Goal: Task Accomplishment & Management: Manage account settings

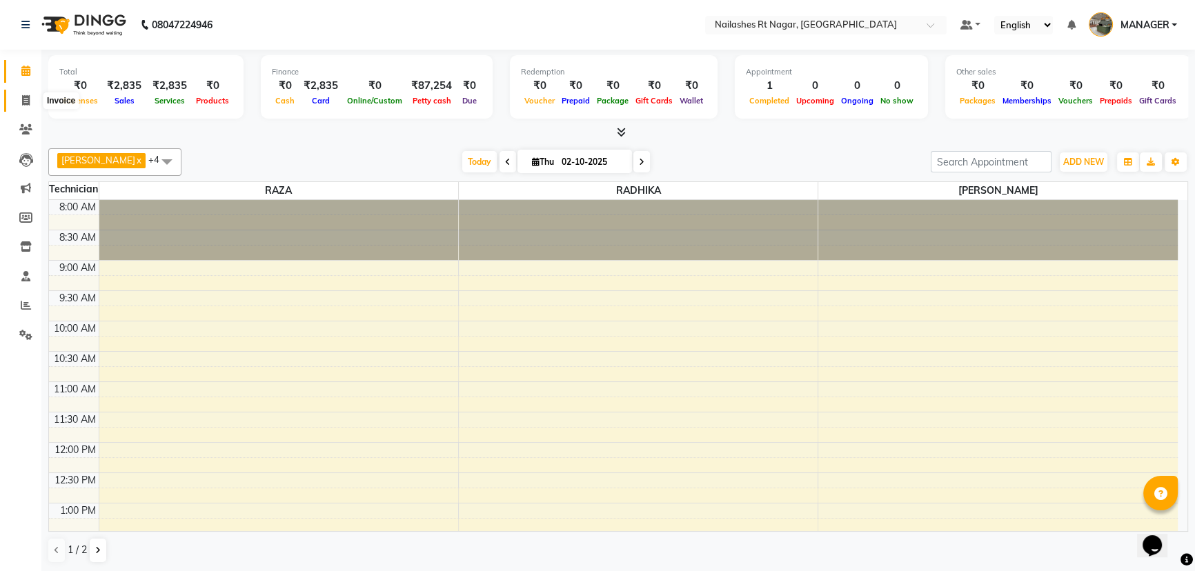
click at [23, 103] on icon at bounding box center [26, 100] width 8 height 10
select select "8624"
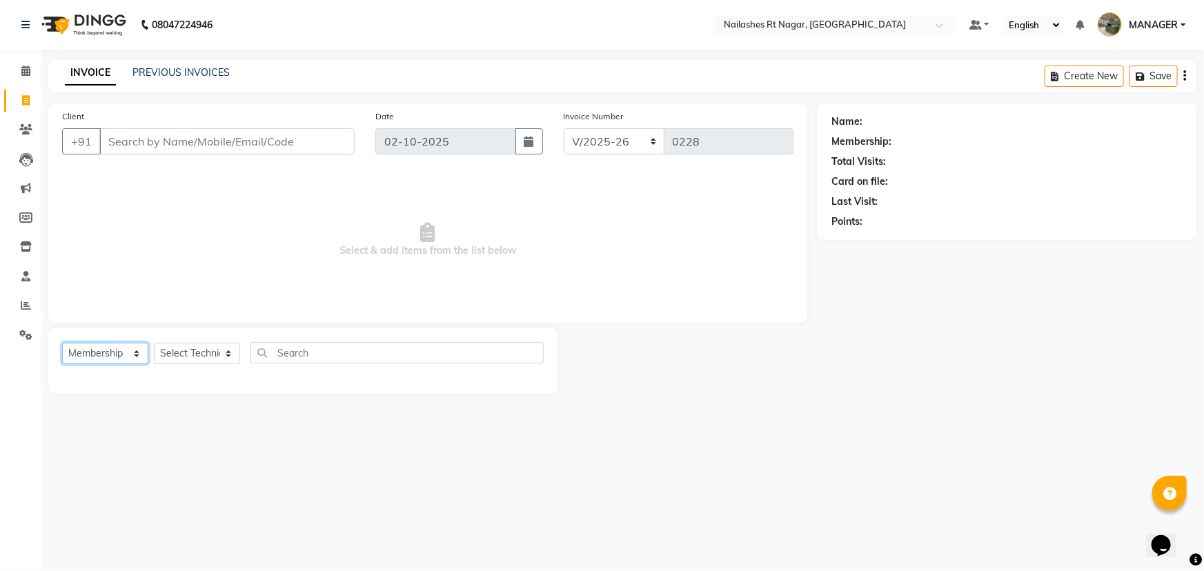
click at [139, 353] on select "Select Service Product Membership Package Voucher Prepaid Gift Card" at bounding box center [105, 353] width 86 height 21
select select "service"
click at [62, 343] on select "Select Service Product Membership Package Voucher Prepaid Gift Card" at bounding box center [105, 353] width 86 height 21
click at [202, 354] on select "Select Technician ASMITA MANAGER RADHIKA RAZA SANJU SAPNA SAVITA SINGH" at bounding box center [197, 353] width 86 height 21
select select "86384"
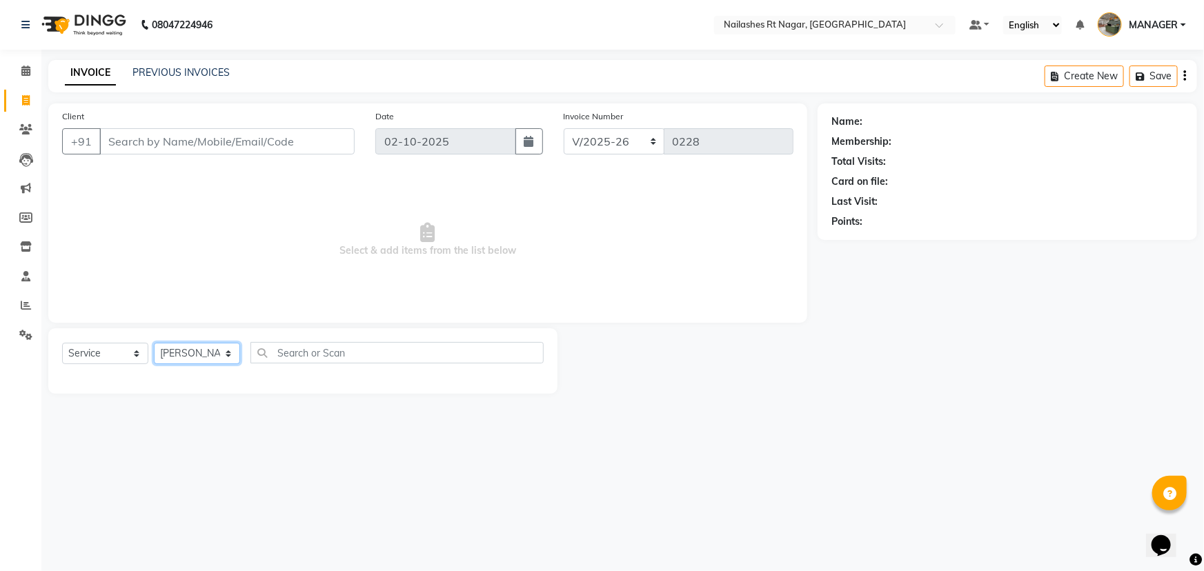
click at [154, 343] on select "Select Technician ASMITA MANAGER RADHIKA RAZA SANJU SAPNA SAVITA SINGH" at bounding box center [197, 353] width 86 height 21
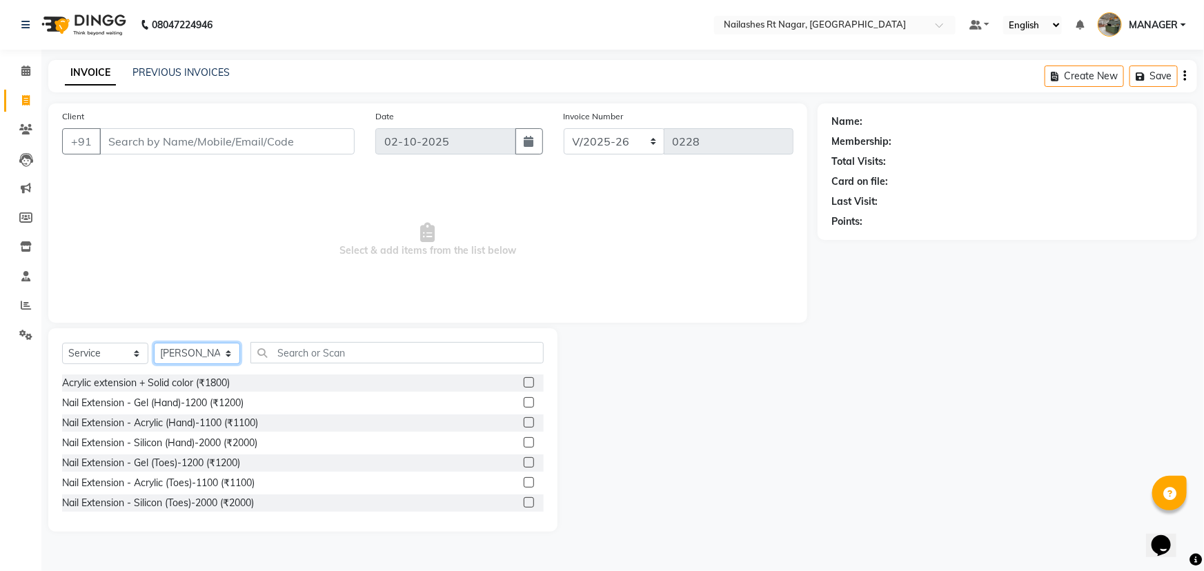
click at [217, 353] on select "Select Technician ASMITA MANAGER RADHIKA RAZA SANJU SAPNA SAVITA SINGH" at bounding box center [197, 353] width 86 height 21
click at [154, 343] on select "Select Technician ASMITA MANAGER RADHIKA RAZA SANJU SAPNA SAVITA SINGH" at bounding box center [197, 353] width 86 height 21
click at [309, 354] on input "text" at bounding box center [396, 352] width 293 height 21
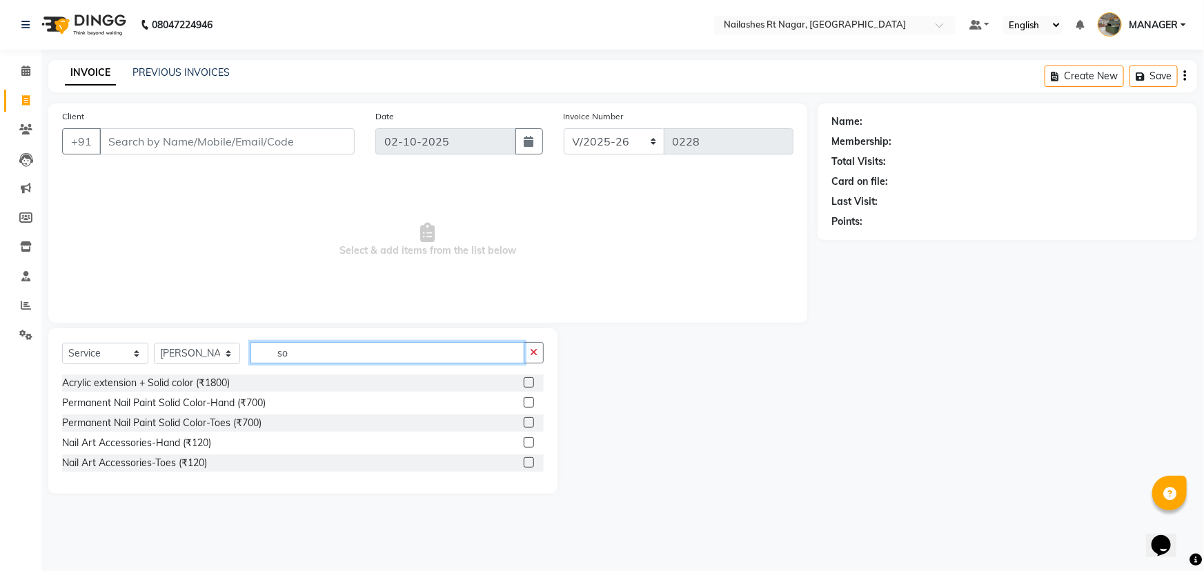
type input "so"
click at [531, 407] on label at bounding box center [529, 402] width 10 height 10
click at [531, 407] on input "checkbox" at bounding box center [528, 403] width 9 height 9
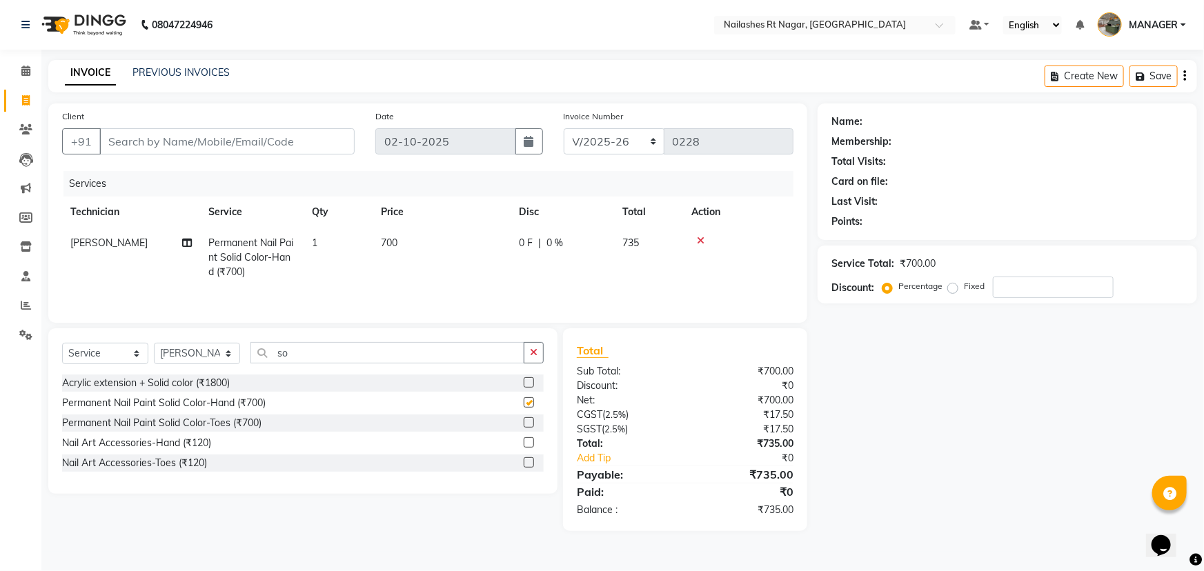
checkbox input "false"
click at [539, 354] on button "button" at bounding box center [534, 352] width 20 height 21
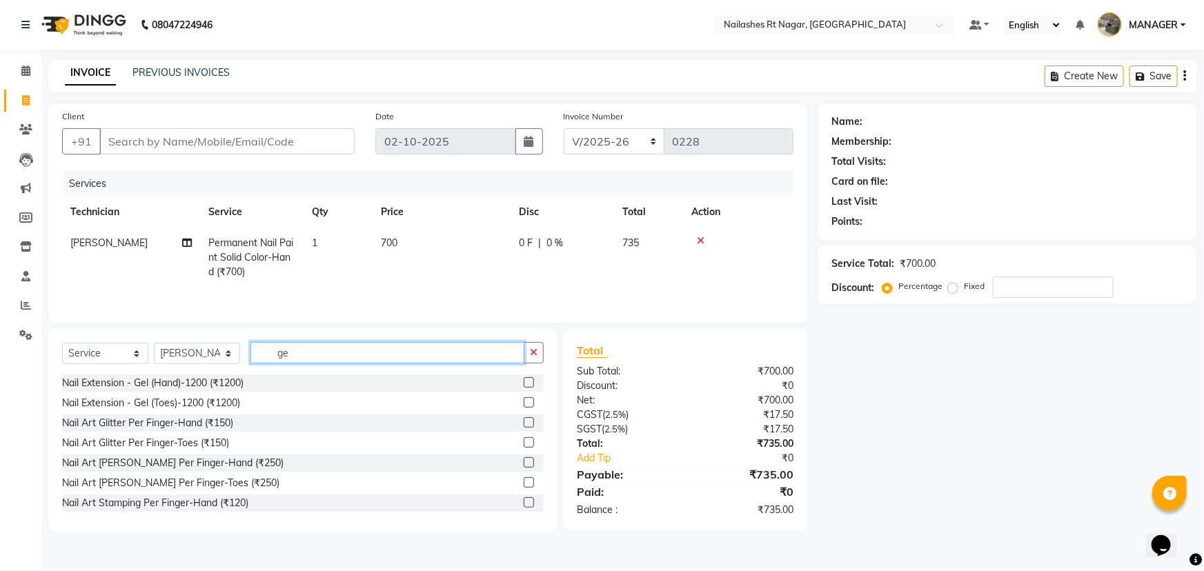
type input "ge"
click at [524, 422] on label at bounding box center [529, 422] width 10 height 10
click at [524, 422] on input "checkbox" at bounding box center [528, 423] width 9 height 9
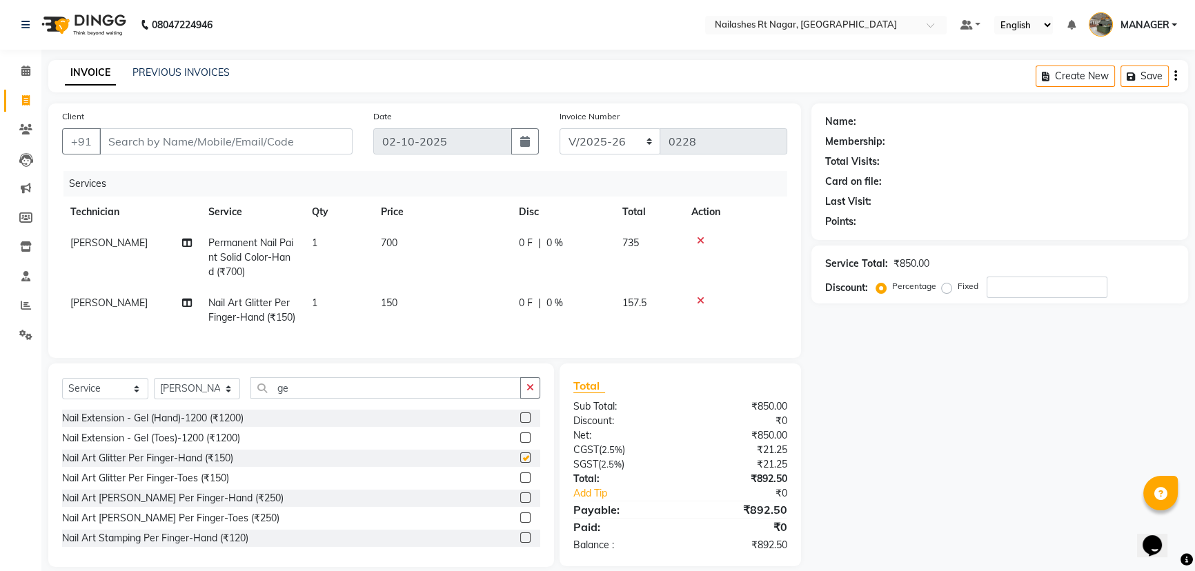
checkbox input "false"
click at [384, 303] on span "150" at bounding box center [389, 303] width 17 height 12
select select "86384"
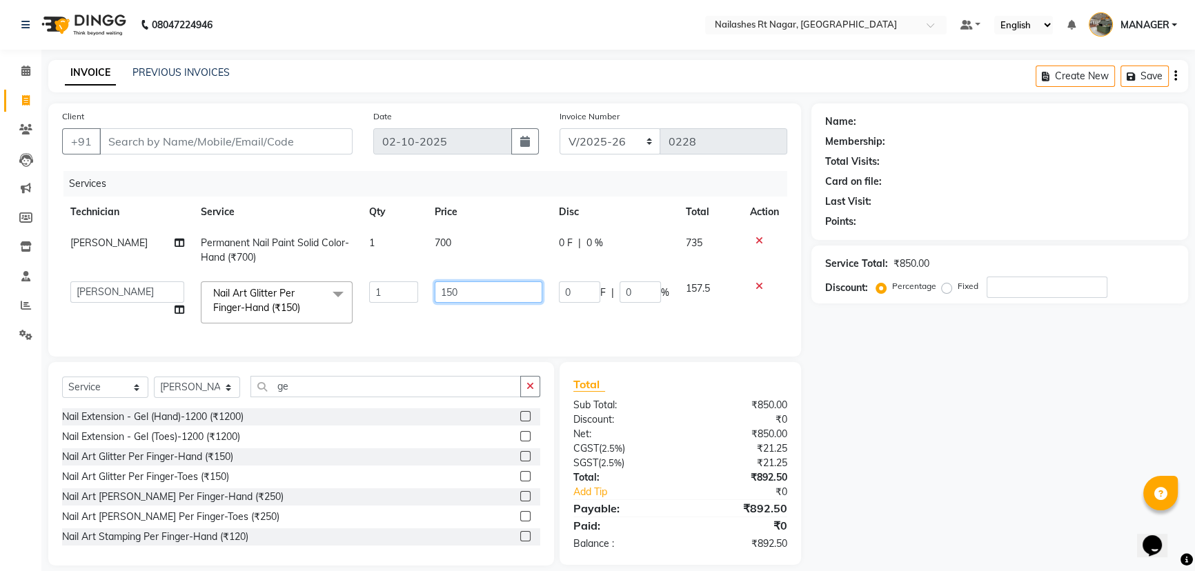
click at [468, 295] on input "150" at bounding box center [489, 291] width 108 height 21
type input "1"
type input "100"
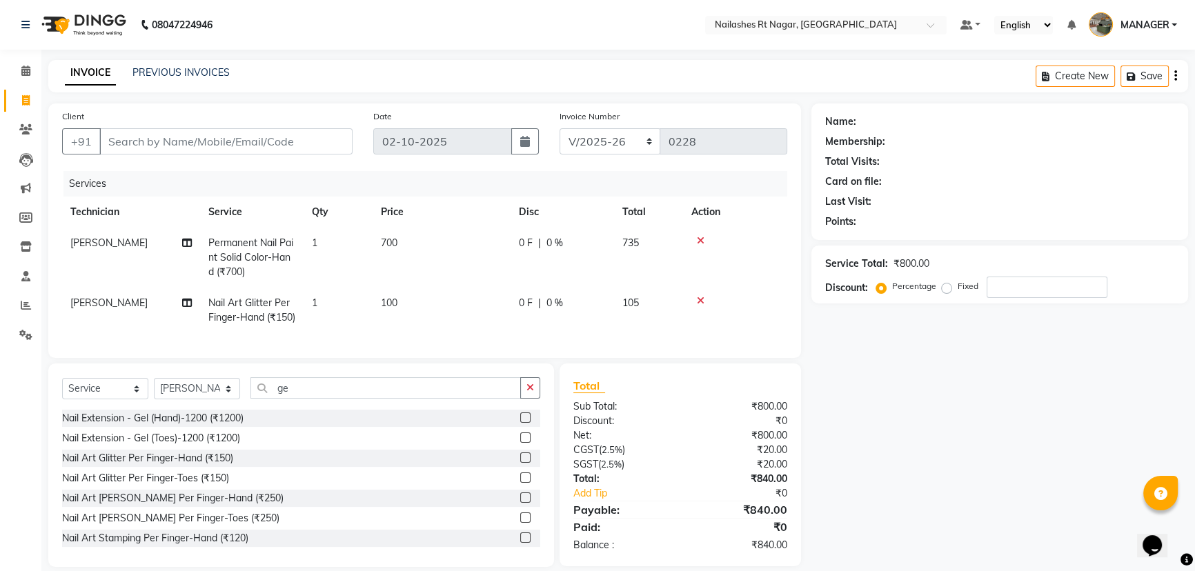
click at [319, 304] on td "1" at bounding box center [338, 311] width 69 height 46
select select "86384"
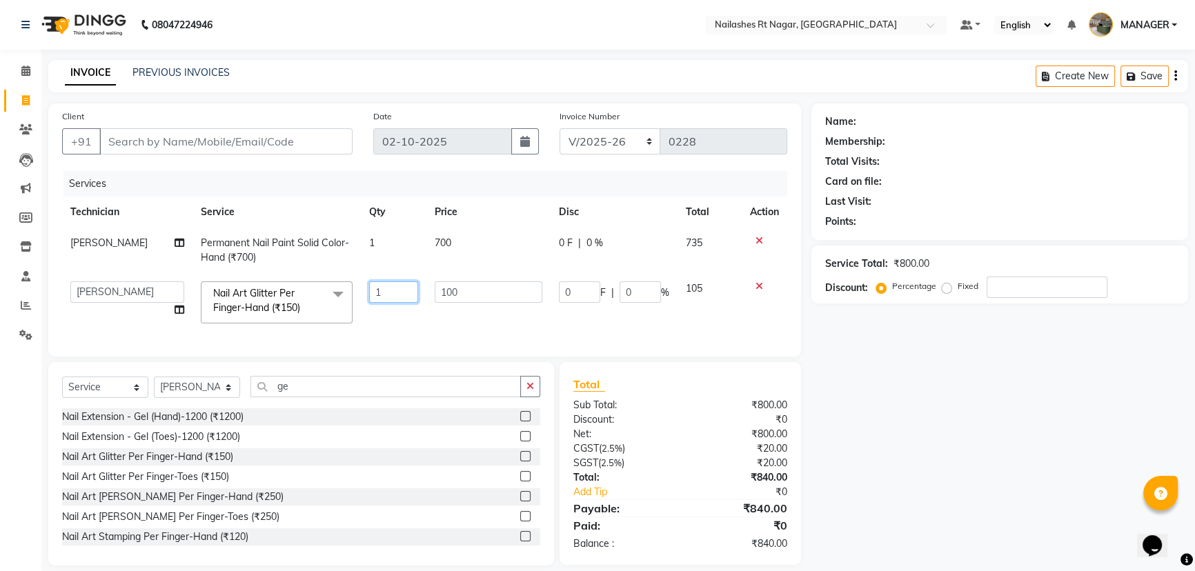
click at [386, 290] on input "1" at bounding box center [393, 291] width 49 height 21
type input "2"
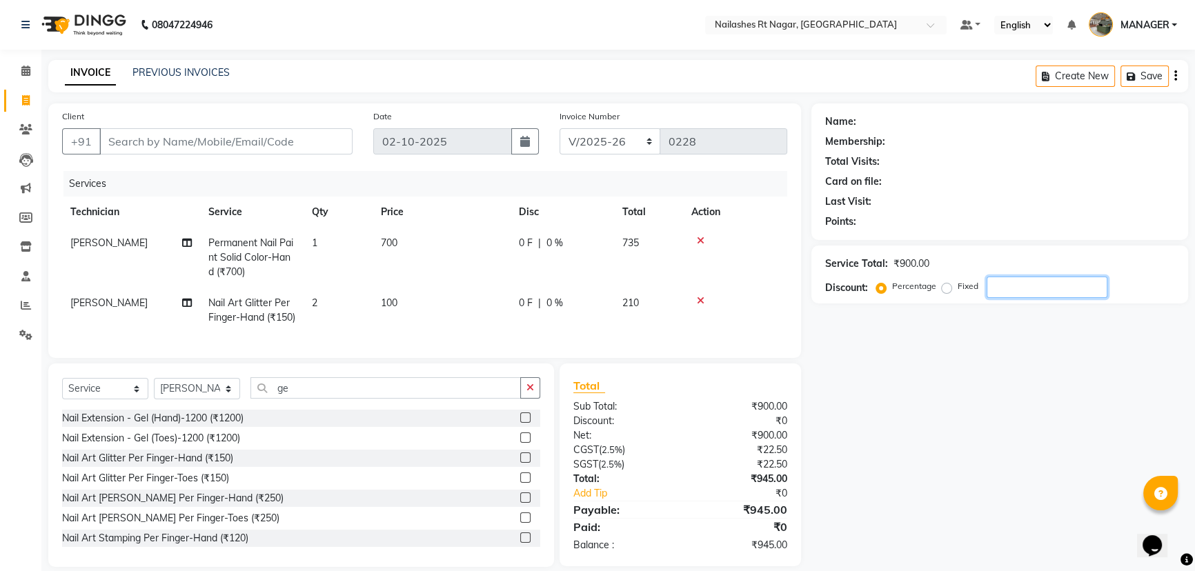
drag, startPoint x: 1028, startPoint y: 286, endPoint x: 1035, endPoint y: 279, distance: 9.8
click at [1033, 285] on input "number" at bounding box center [1047, 287] width 121 height 21
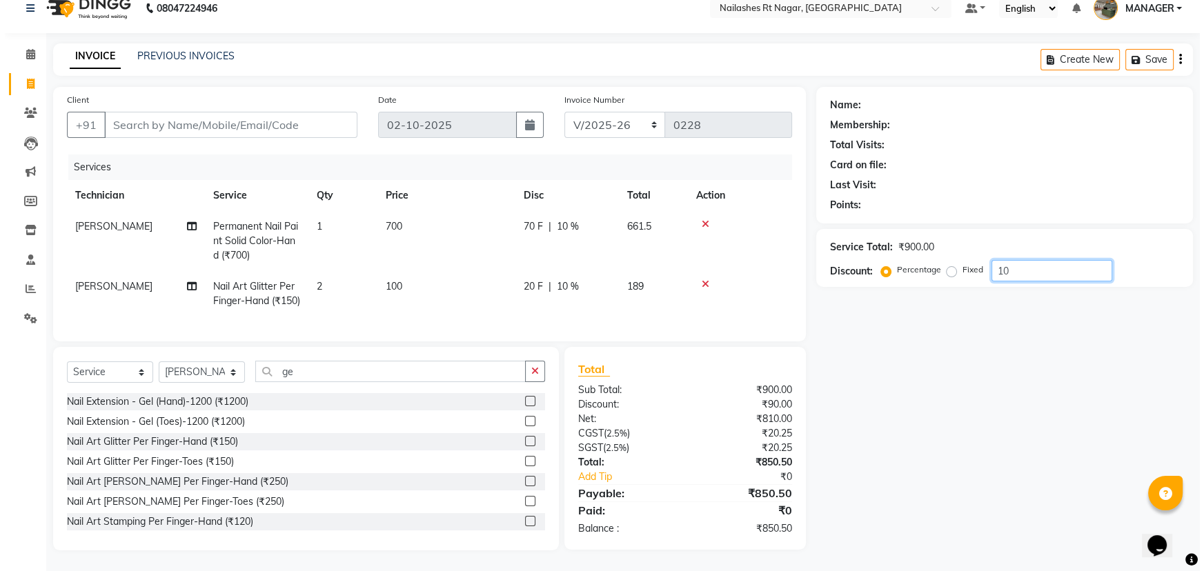
scroll to position [41, 0]
type input "10"
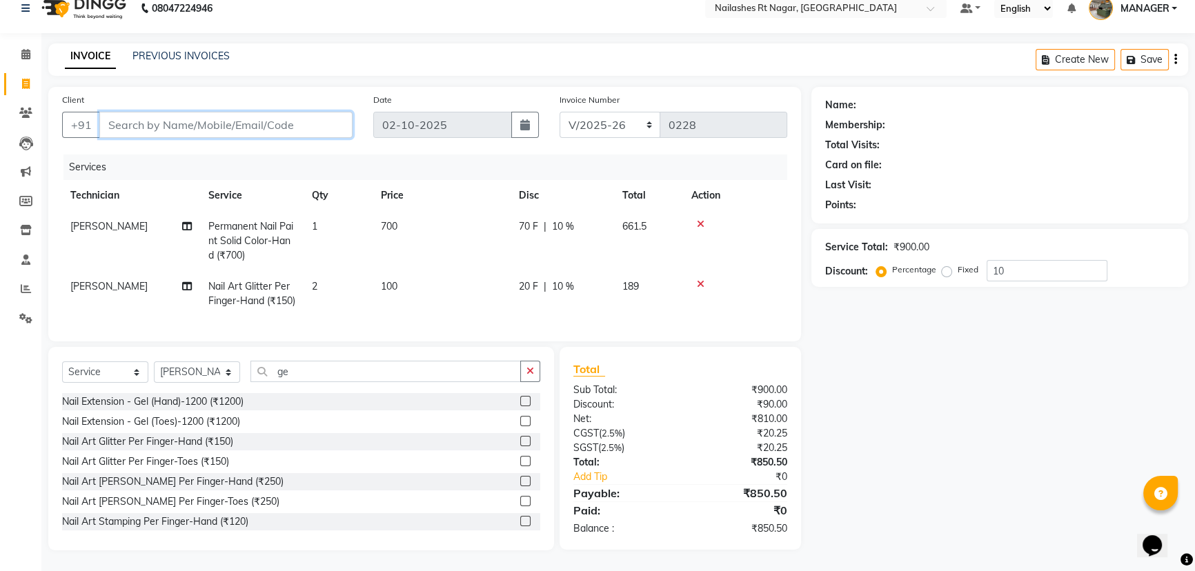
click at [212, 112] on input "Client" at bounding box center [225, 125] width 253 height 26
type input "8"
type input "0"
type input "8976332406"
click at [326, 118] on span "Add Client" at bounding box center [317, 125] width 54 height 14
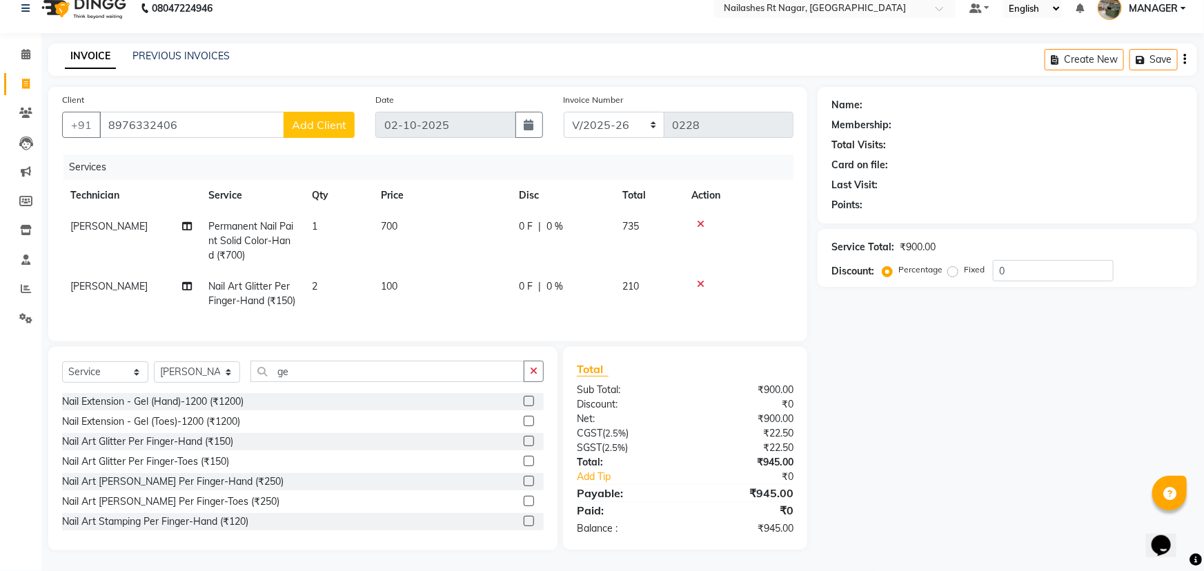
select select "21"
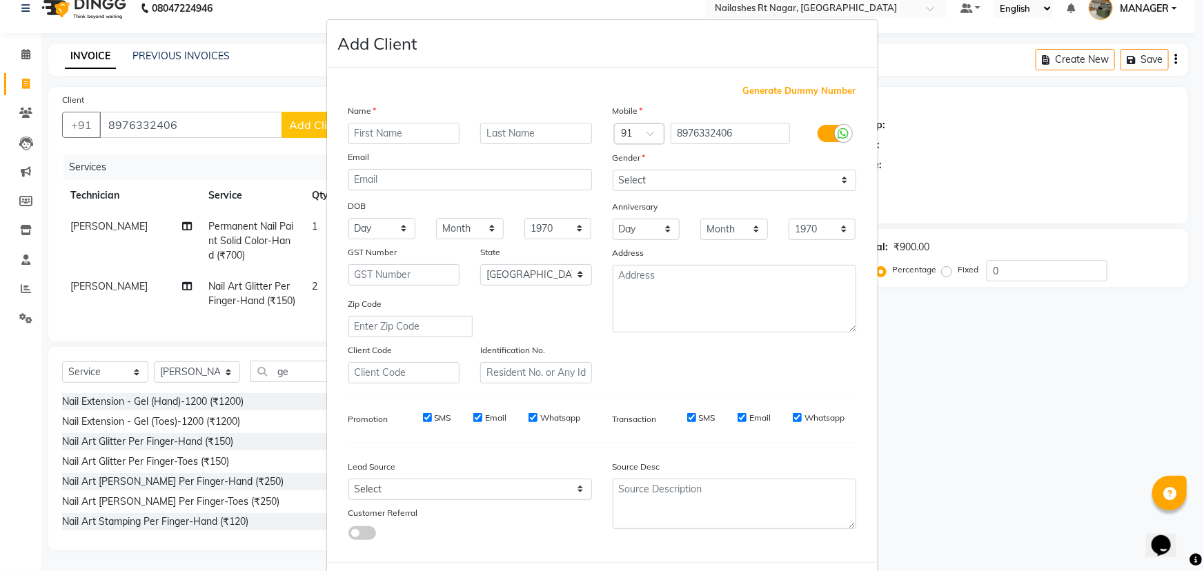
click at [394, 132] on input "text" at bounding box center [404, 133] width 112 height 21
type input "avani"
click at [773, 181] on select "Select Male Female Other Prefer Not To Say" at bounding box center [735, 180] width 244 height 21
select select "female"
click at [613, 170] on select "Select Male Female Other Prefer Not To Say" at bounding box center [735, 180] width 244 height 21
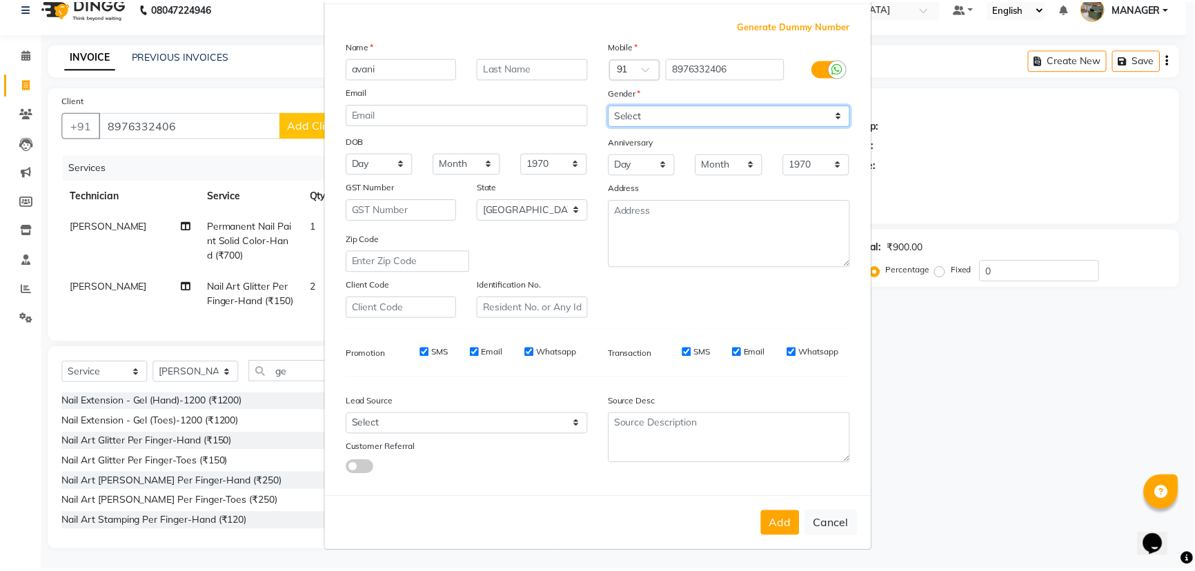
scroll to position [69, 0]
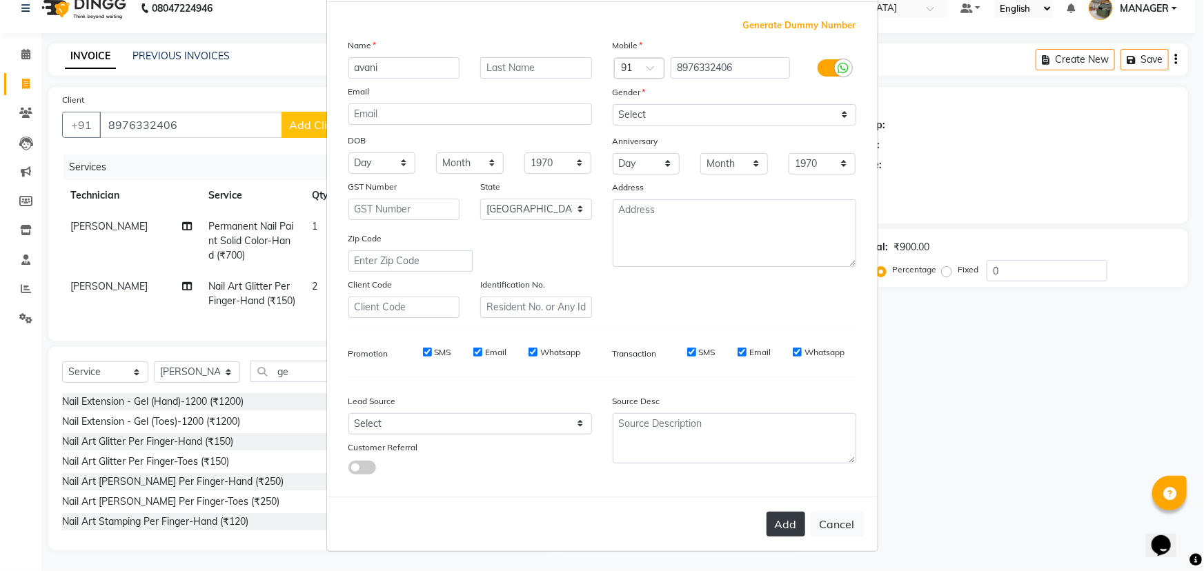
click at [773, 526] on button "Add" at bounding box center [785, 524] width 39 height 25
select select
select select "null"
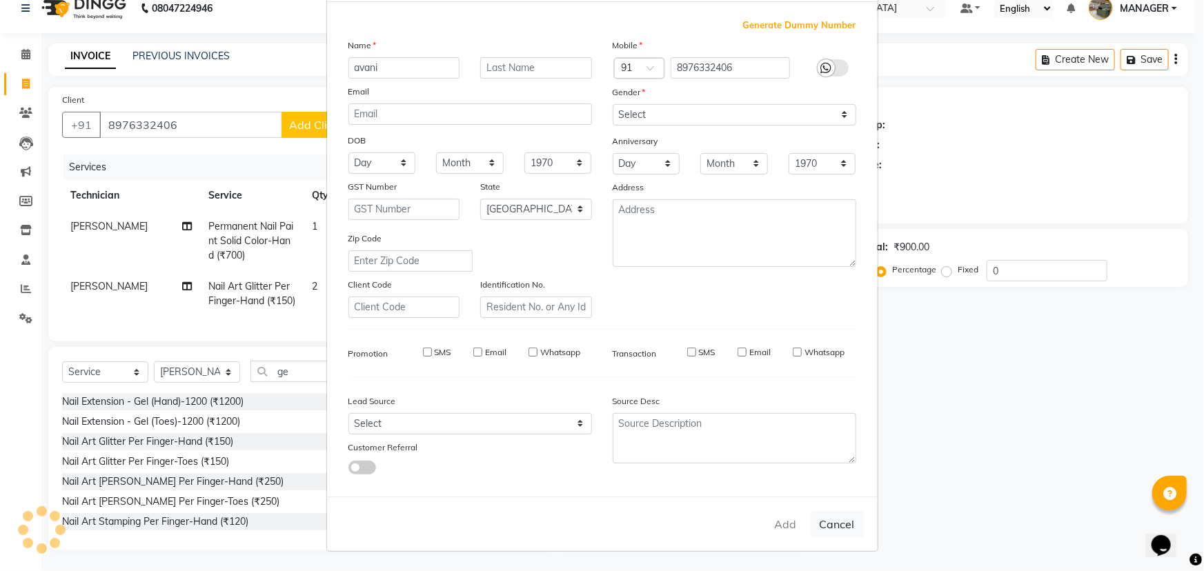
select select
checkbox input "false"
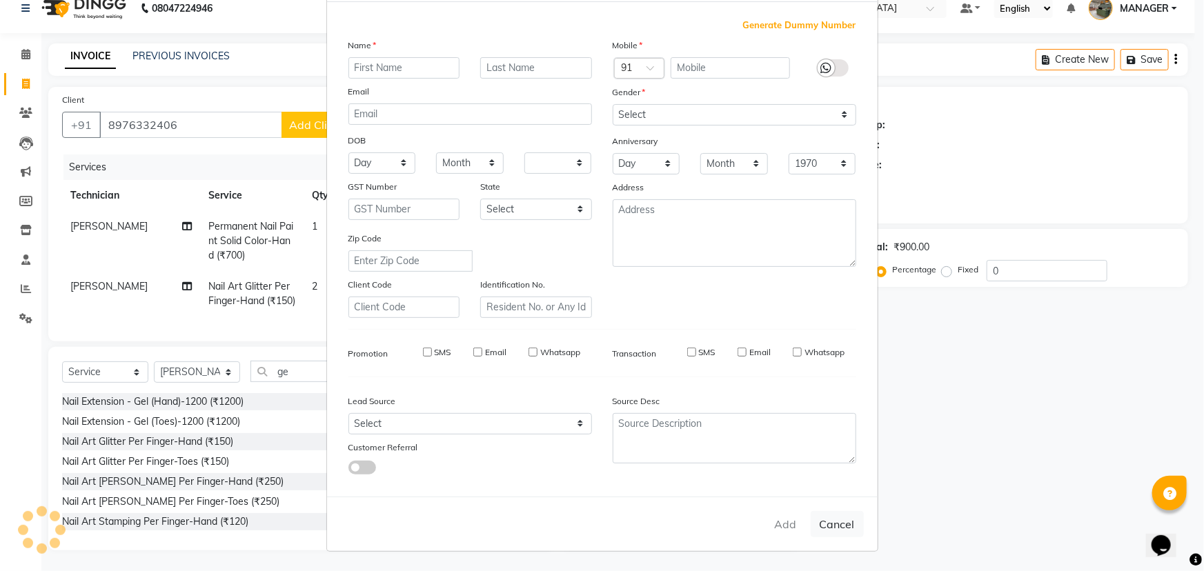
checkbox input "false"
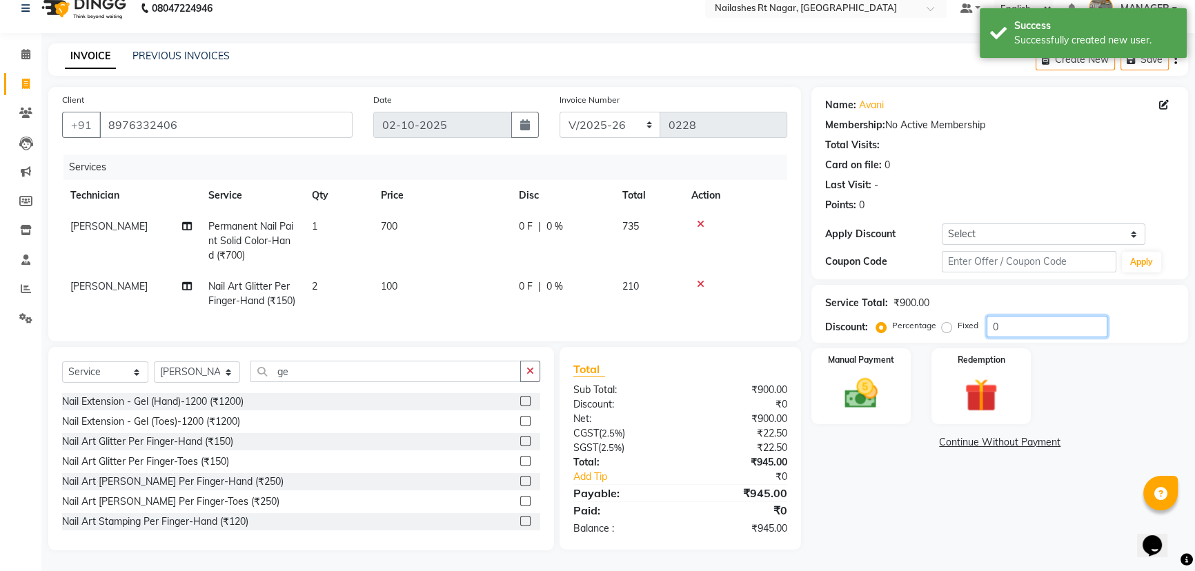
click at [1079, 316] on input "0" at bounding box center [1047, 326] width 121 height 21
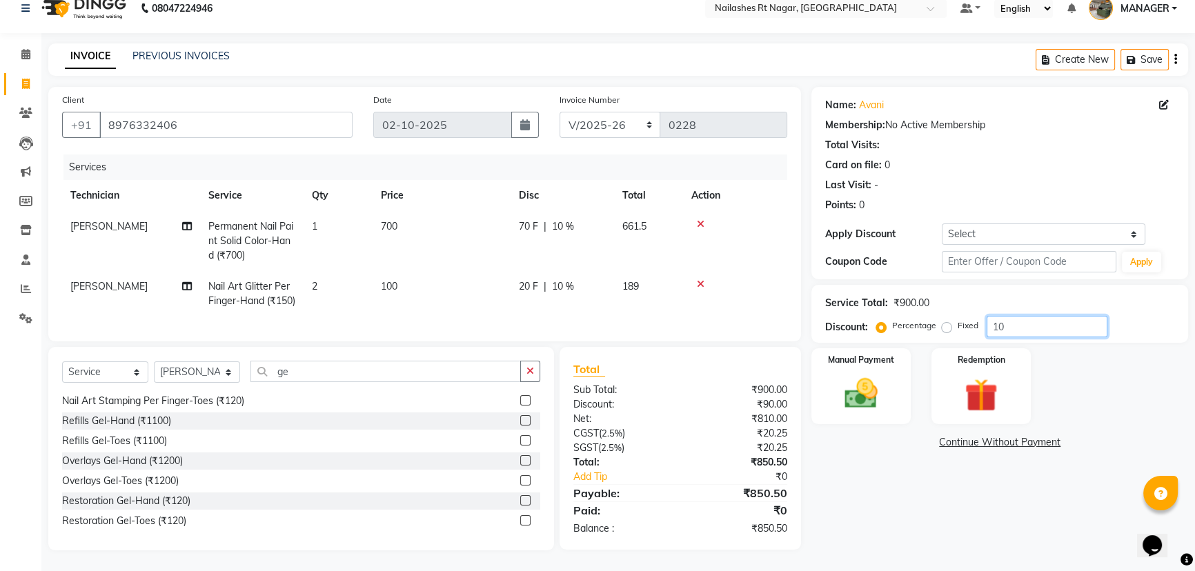
scroll to position [188, 0]
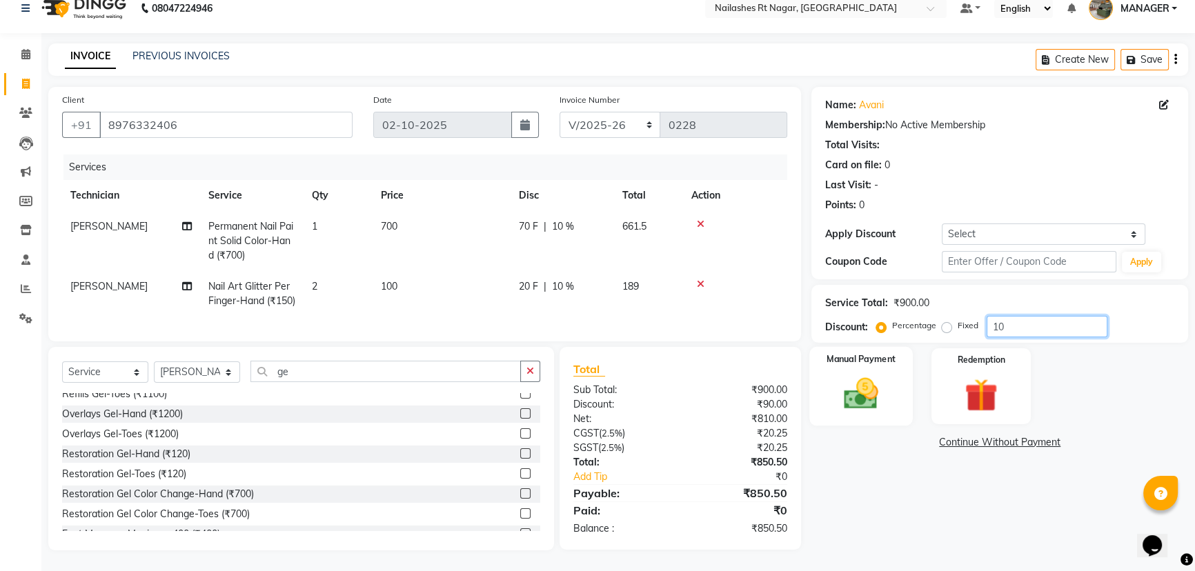
type input "10"
click at [862, 381] on img at bounding box center [861, 393] width 56 height 39
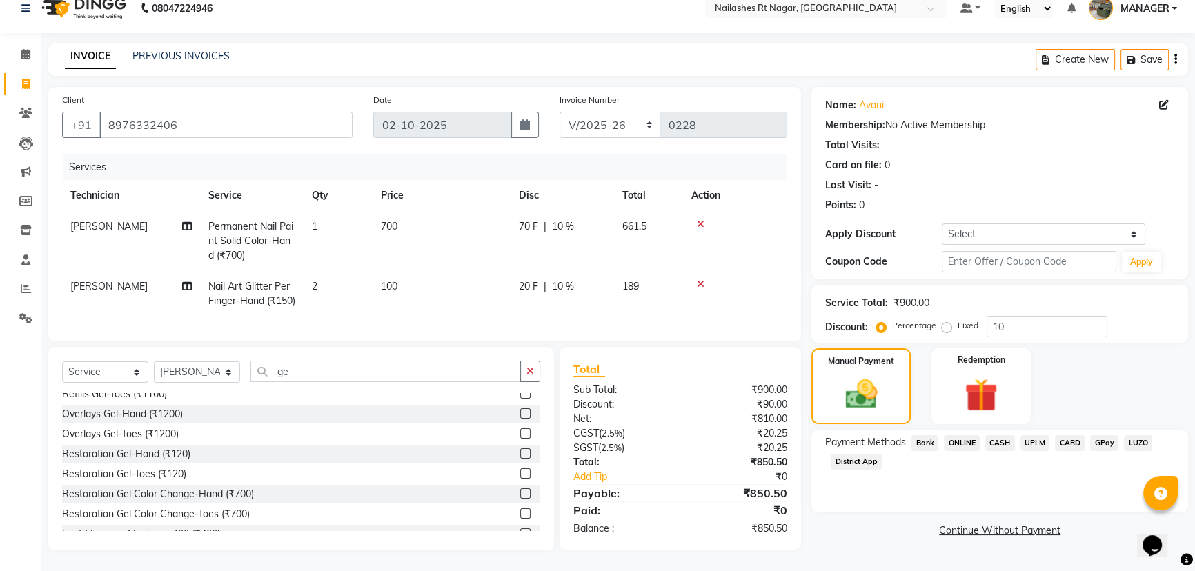
click at [1101, 435] on span "GPay" at bounding box center [1104, 443] width 28 height 16
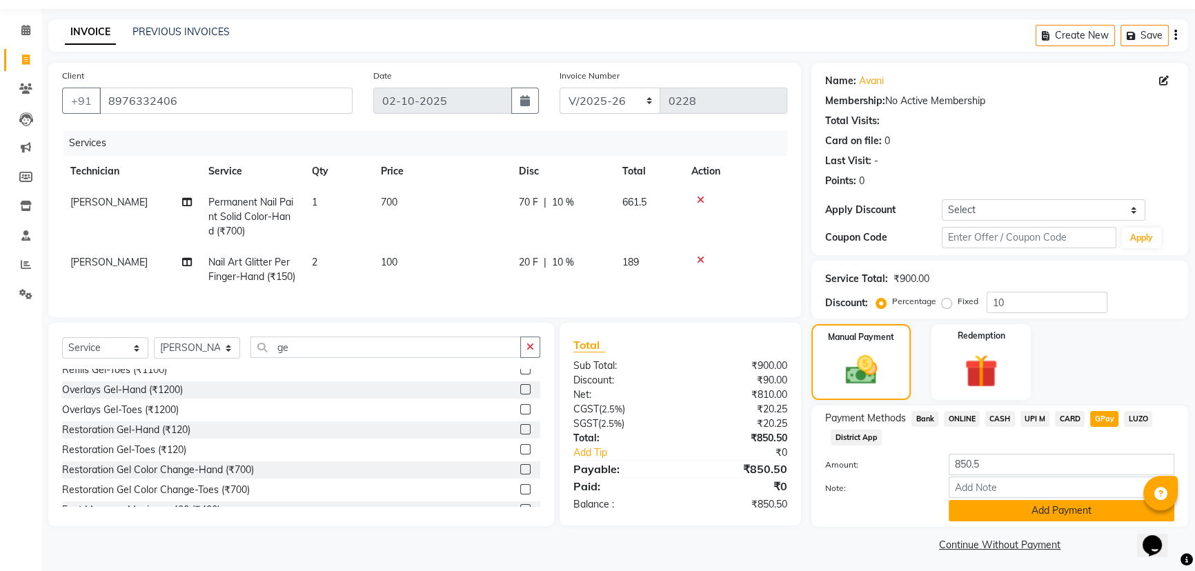
click at [1071, 515] on button "Add Payment" at bounding box center [1062, 510] width 226 height 21
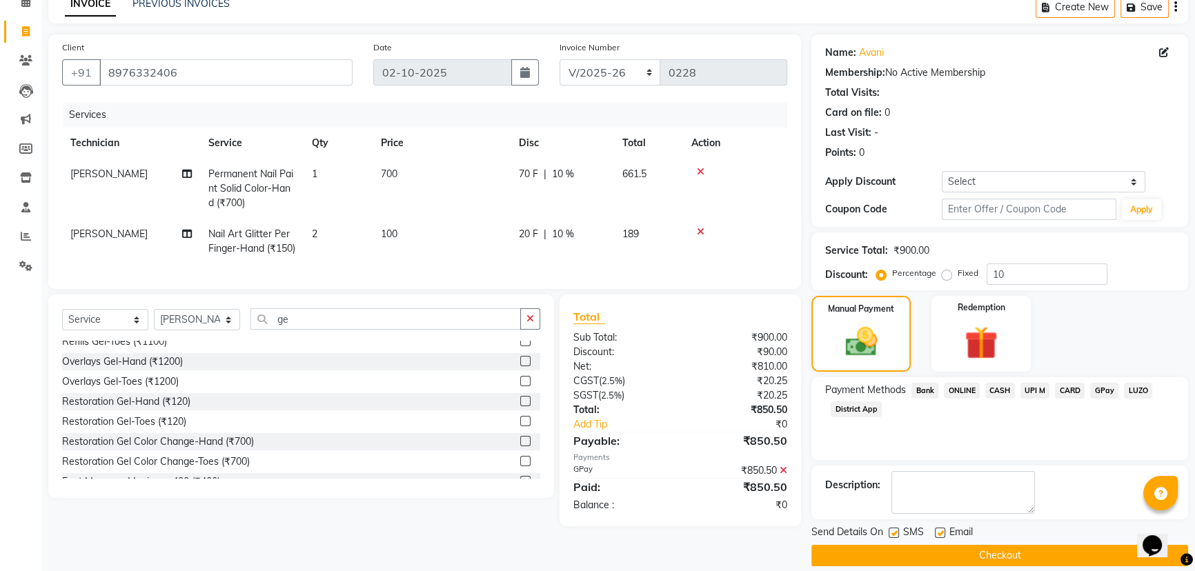
scroll to position [83, 0]
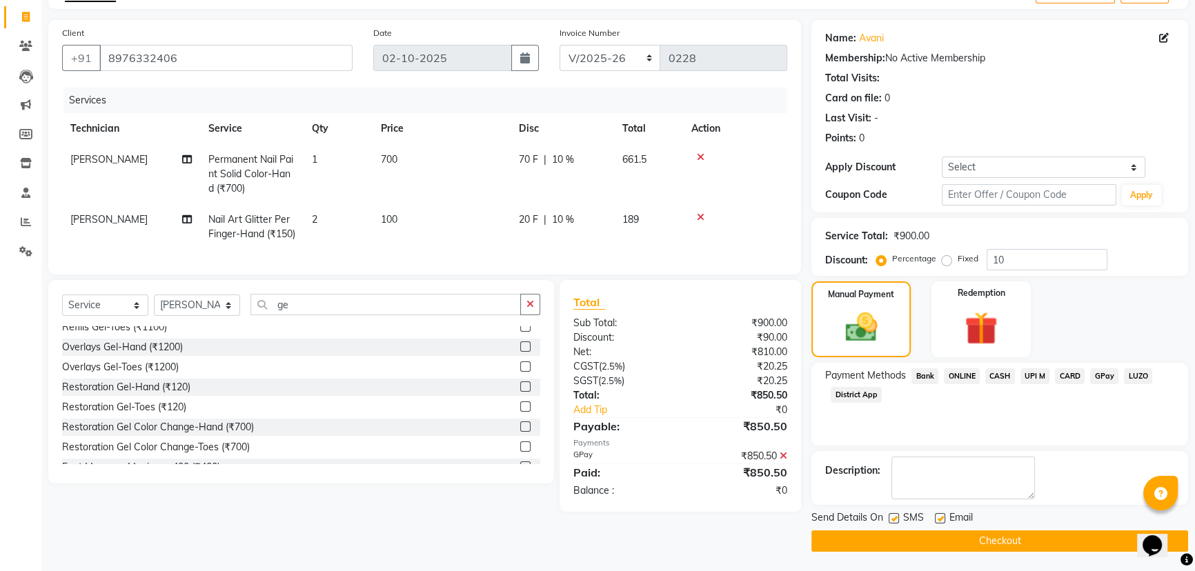
click at [1030, 535] on button "Checkout" at bounding box center [999, 541] width 377 height 21
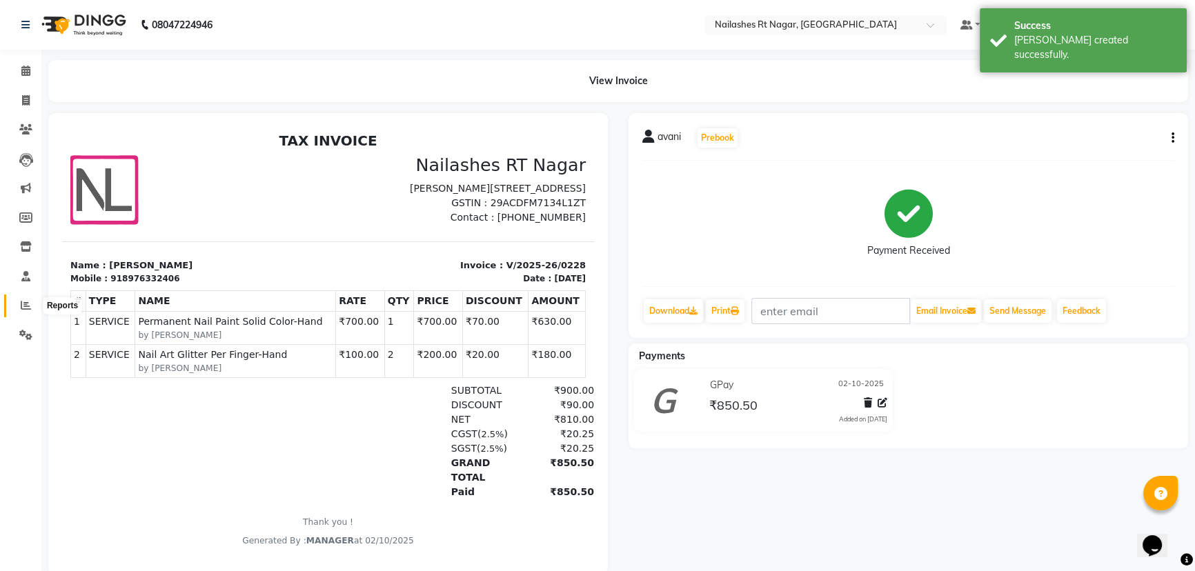
click at [26, 300] on icon at bounding box center [26, 305] width 10 height 10
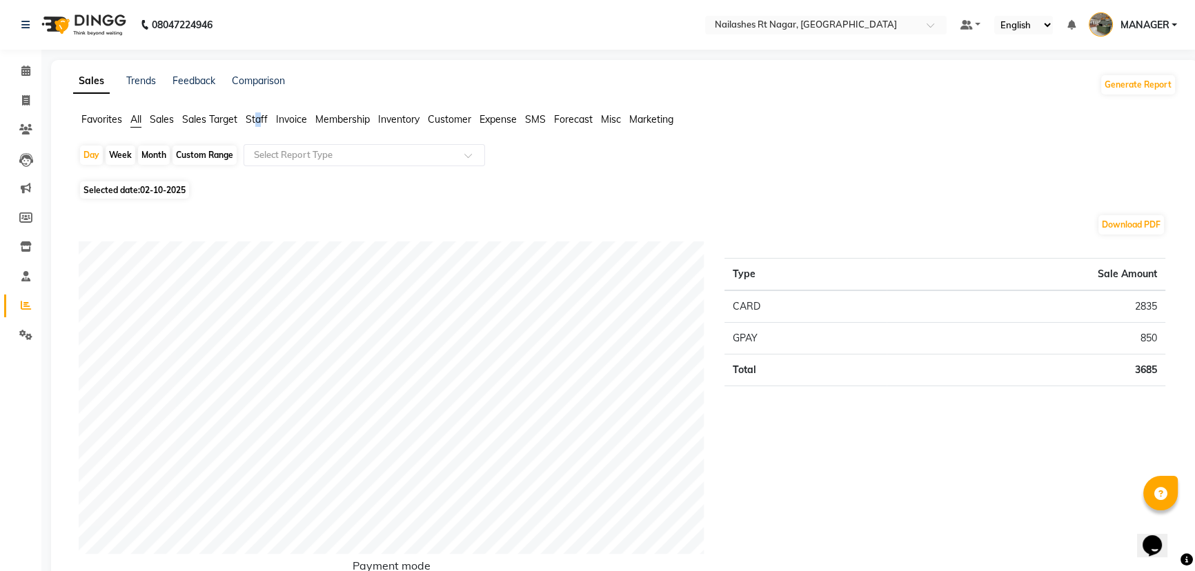
click at [258, 121] on span "Staff" at bounding box center [257, 119] width 22 height 12
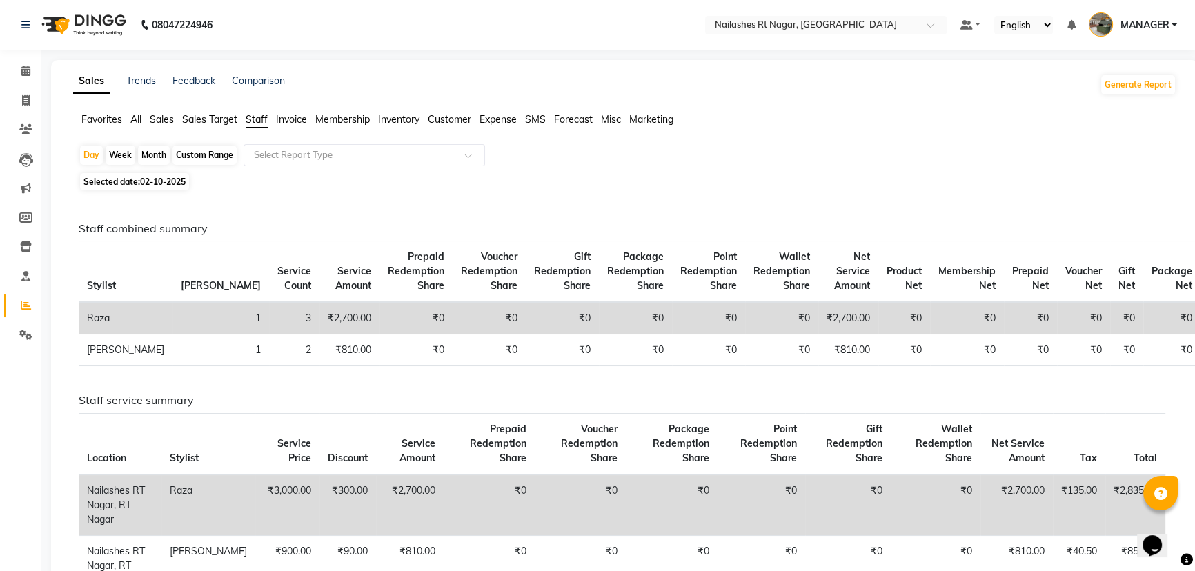
click at [151, 155] on div "Month" at bounding box center [154, 155] width 32 height 19
select select "10"
select select "2025"
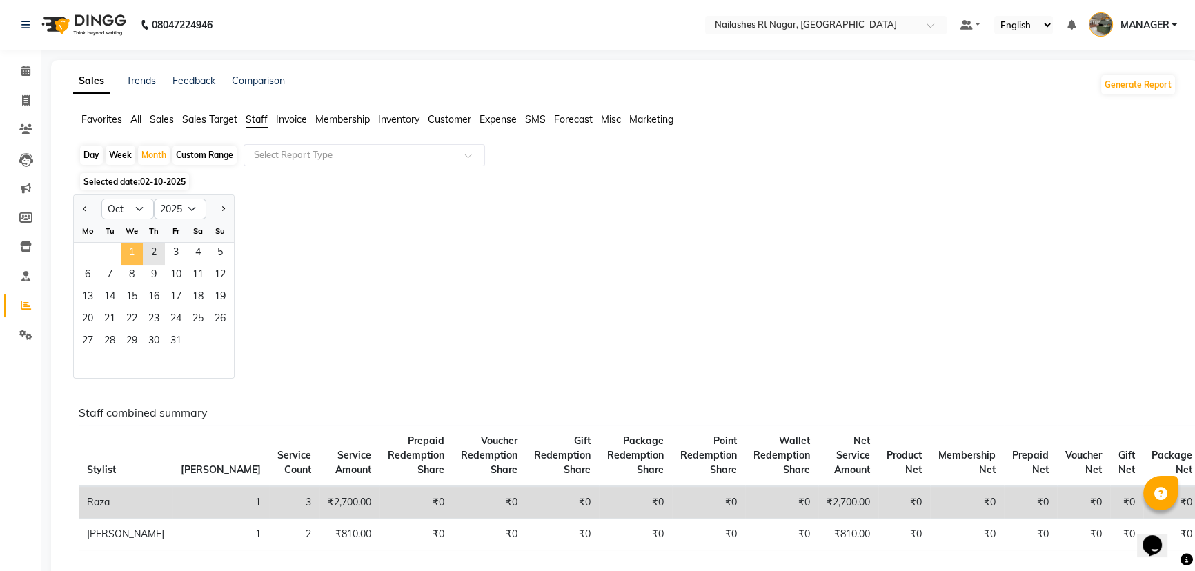
click at [126, 245] on span "1" at bounding box center [132, 254] width 22 height 22
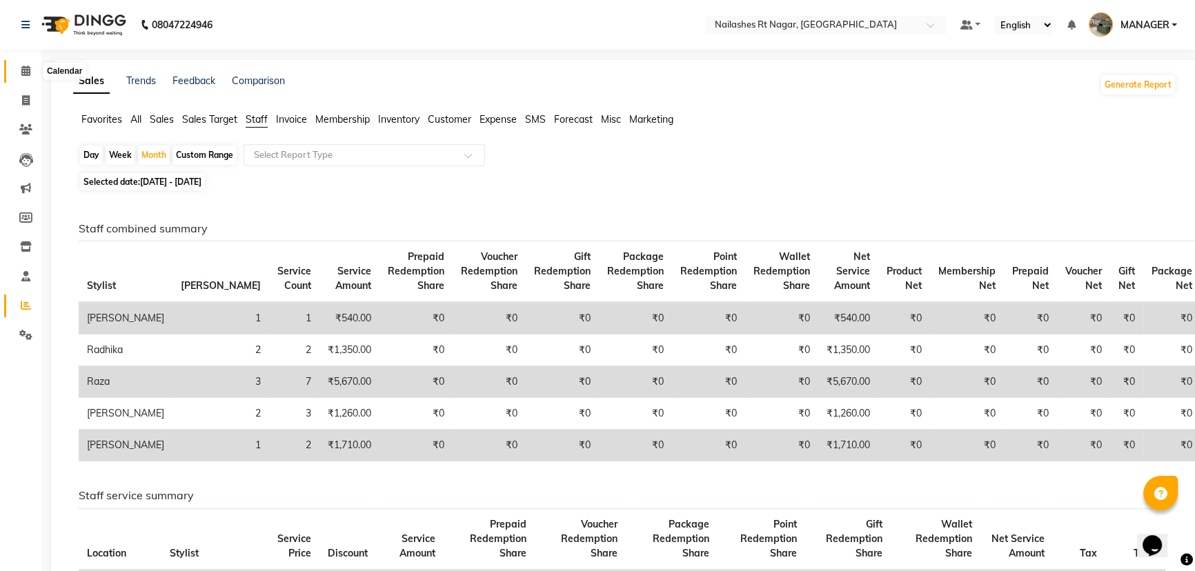
click at [17, 66] on span at bounding box center [26, 71] width 24 height 16
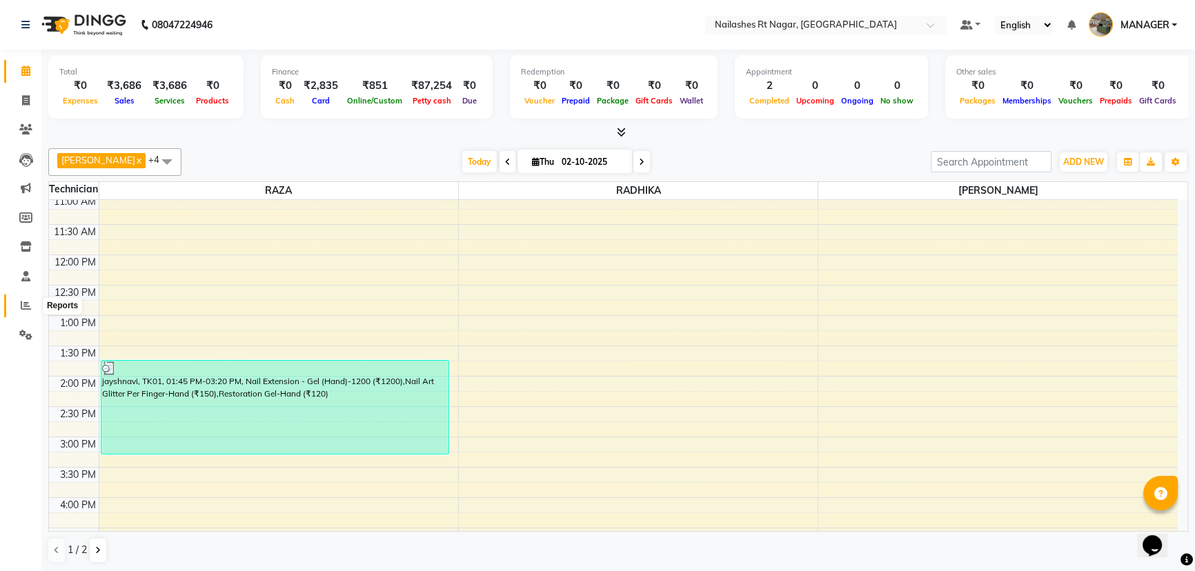
click at [22, 308] on icon at bounding box center [26, 305] width 10 height 10
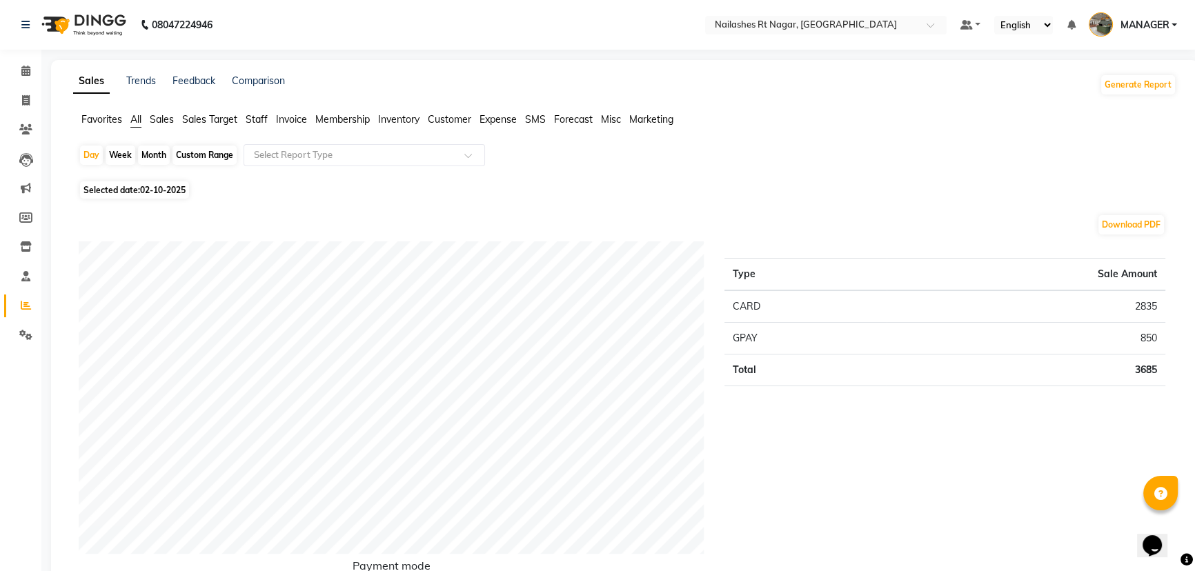
click at [150, 153] on div "Month" at bounding box center [154, 155] width 32 height 19
select select "10"
select select "2025"
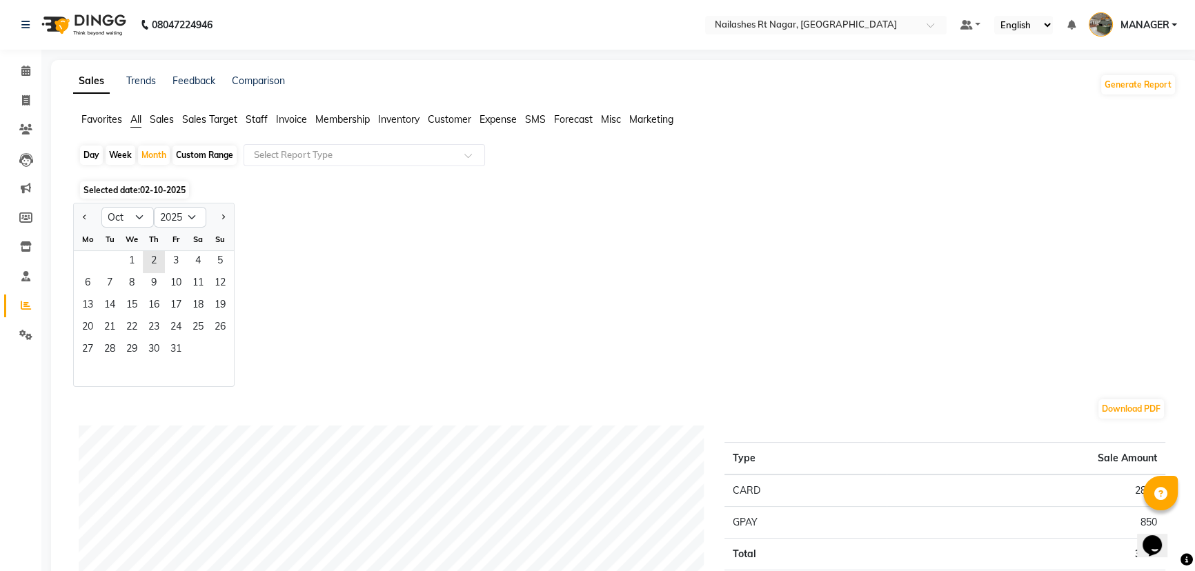
click at [259, 117] on span "Staff" at bounding box center [257, 119] width 22 height 12
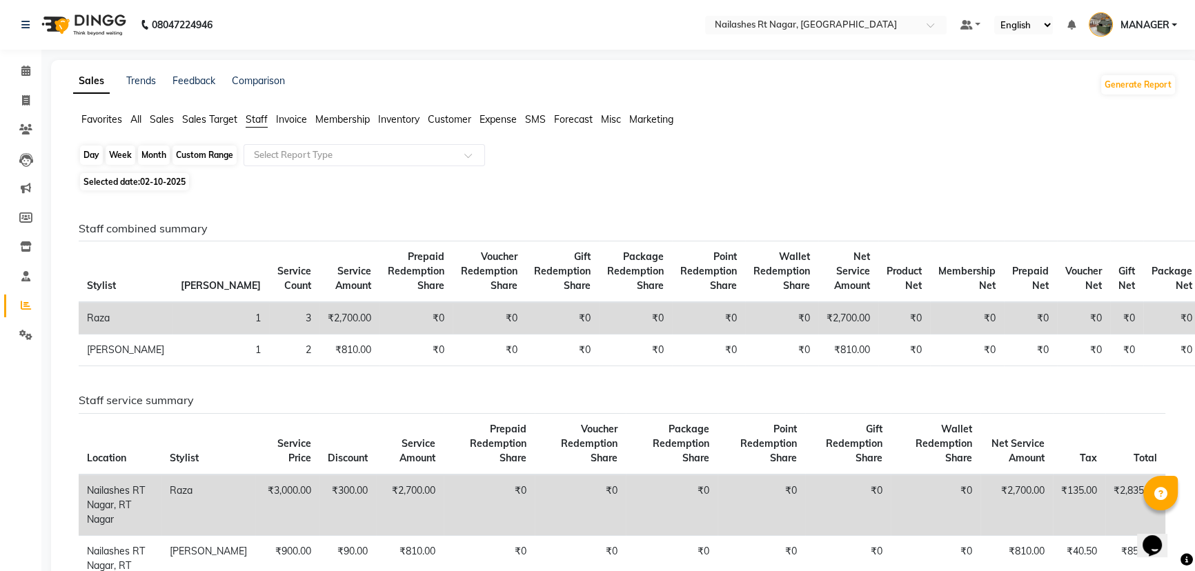
click at [154, 155] on div "Month" at bounding box center [154, 155] width 32 height 19
select select "10"
select select "2025"
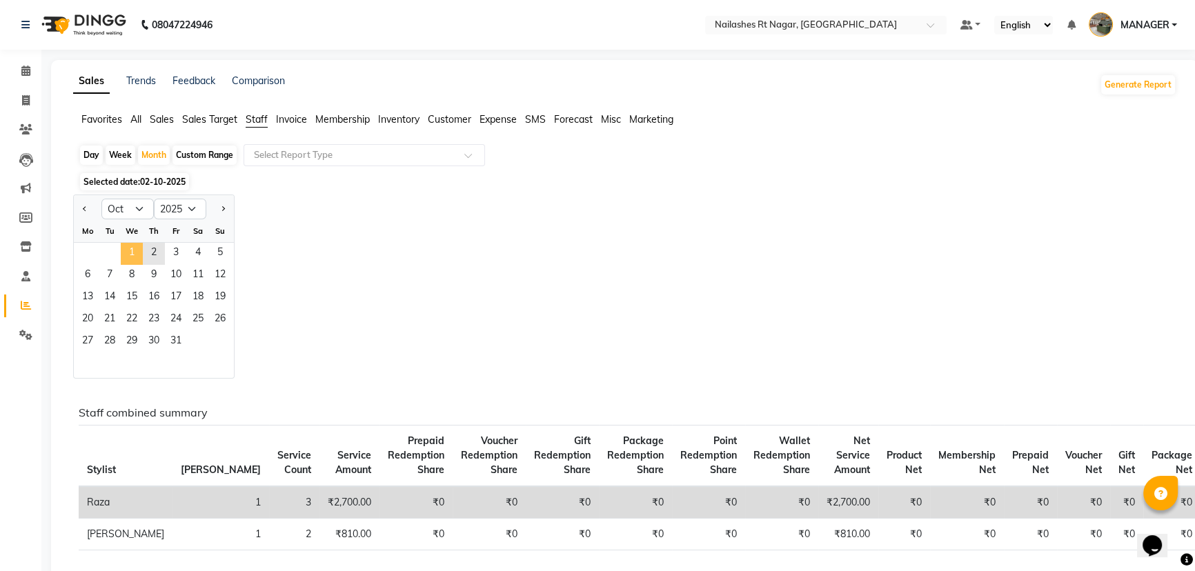
click at [136, 249] on span "1" at bounding box center [132, 254] width 22 height 22
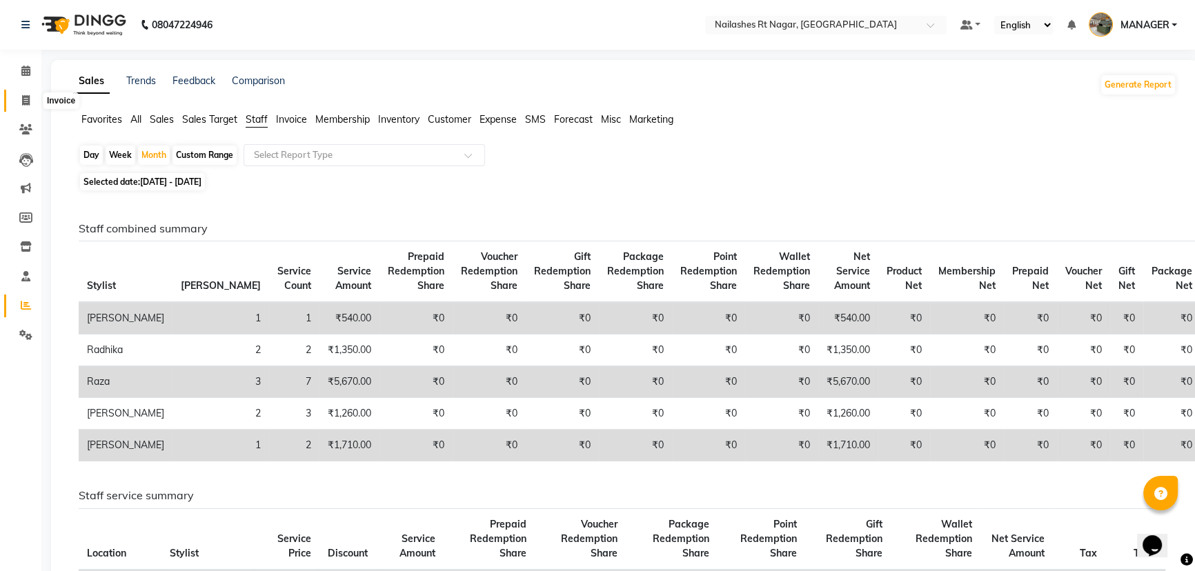
click at [23, 95] on icon at bounding box center [26, 100] width 8 height 10
select select "service"
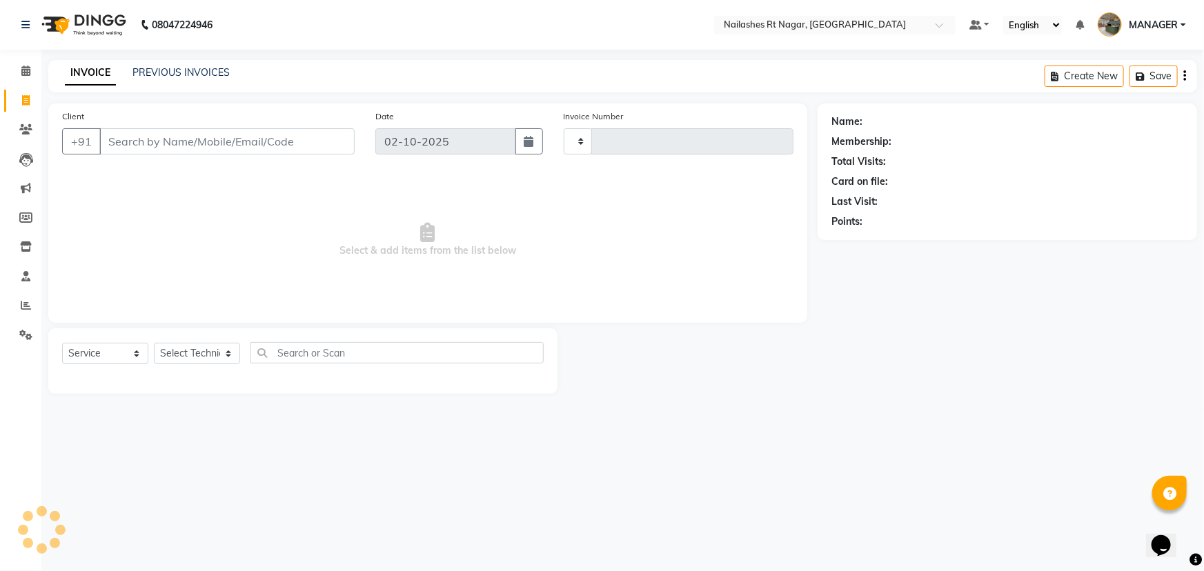
type input "0229"
select select "8624"
select select "membership"
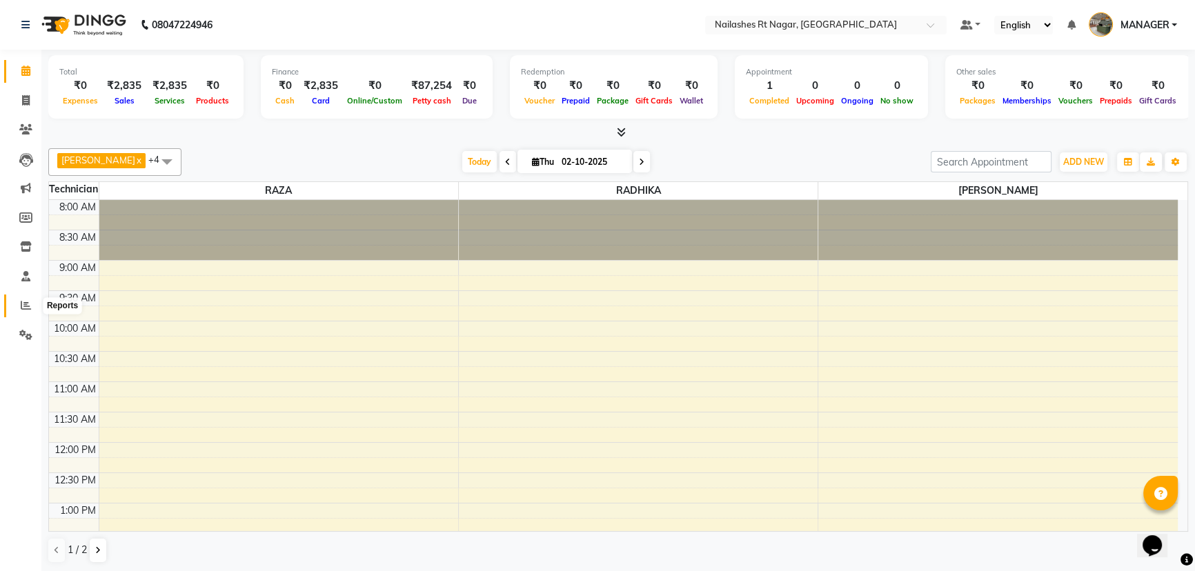
click at [26, 307] on icon at bounding box center [26, 305] width 10 height 10
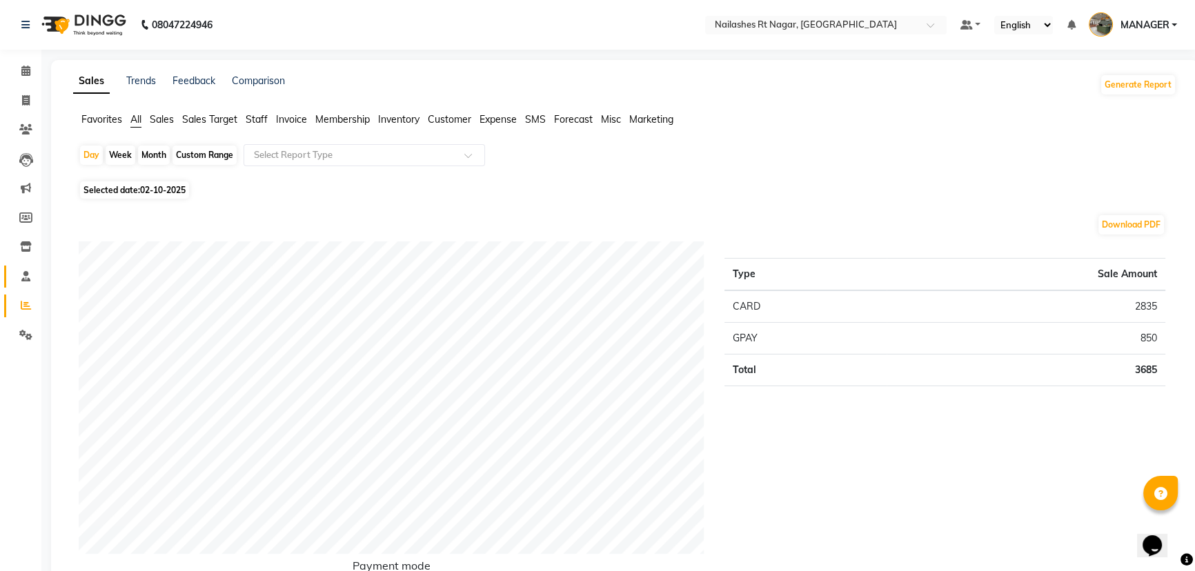
click at [21, 284] on link "Staff" at bounding box center [20, 277] width 33 height 23
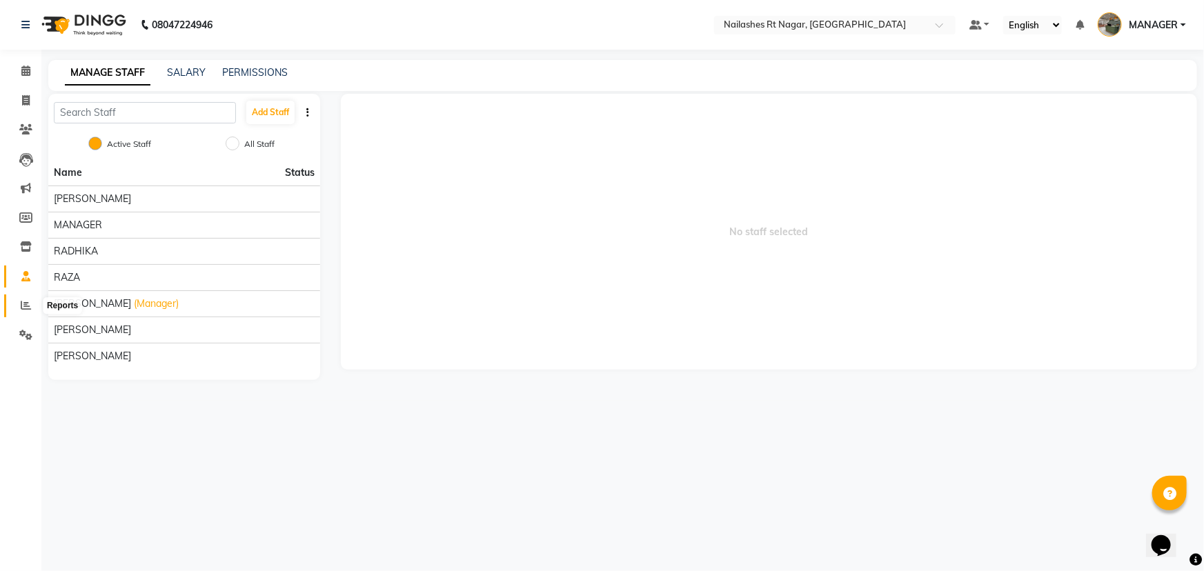
click at [28, 304] on icon at bounding box center [26, 305] width 10 height 10
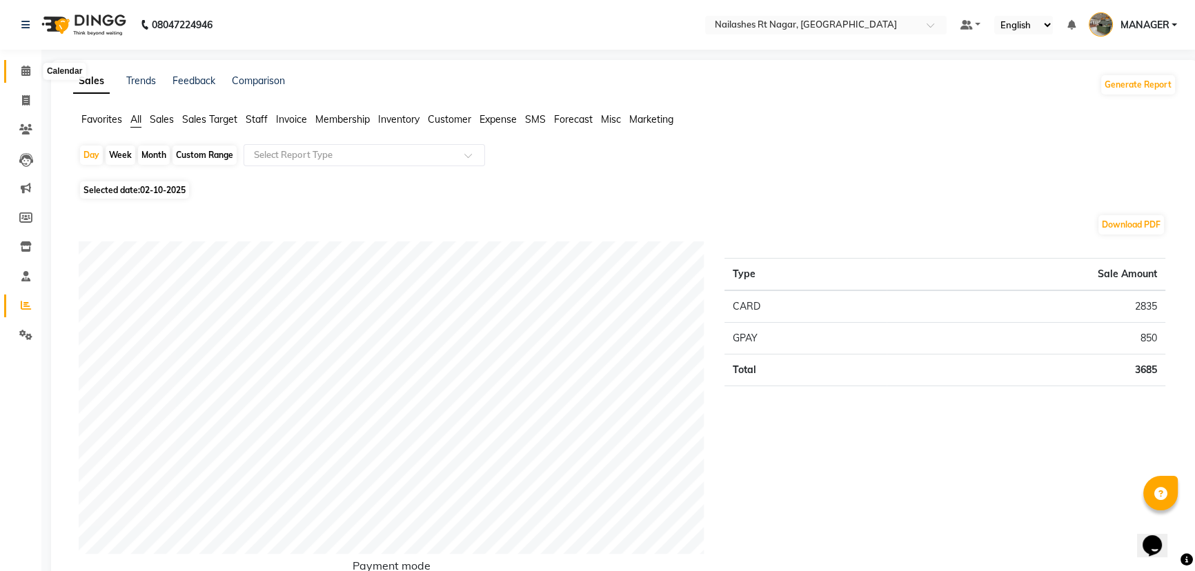
click at [28, 73] on icon at bounding box center [25, 71] width 9 height 10
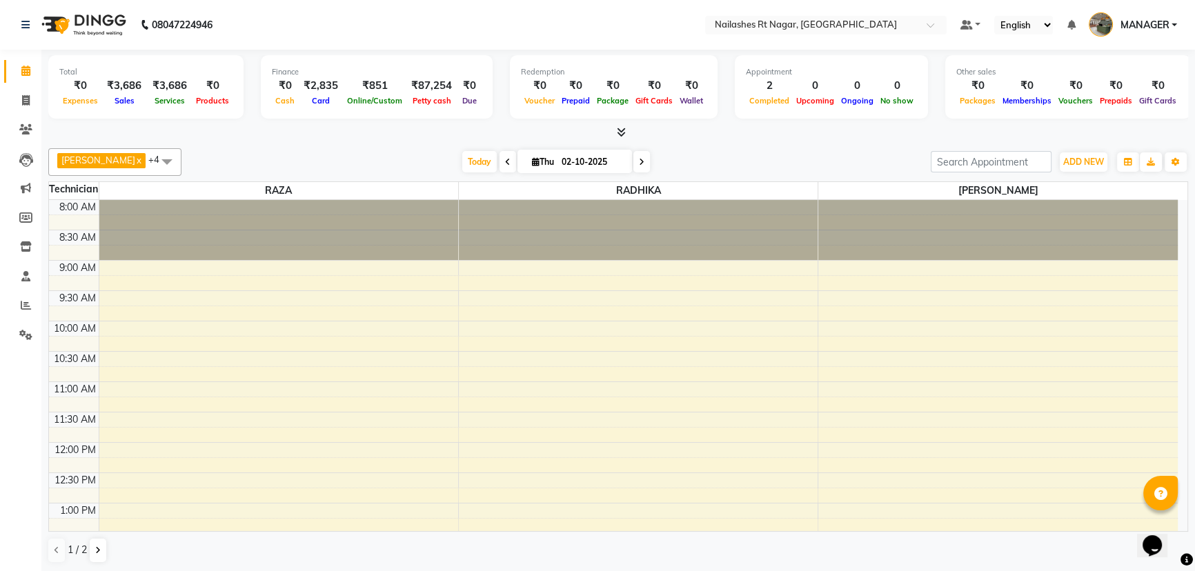
click at [23, 62] on link "Calendar" at bounding box center [20, 71] width 33 height 23
click at [22, 74] on icon at bounding box center [25, 71] width 9 height 10
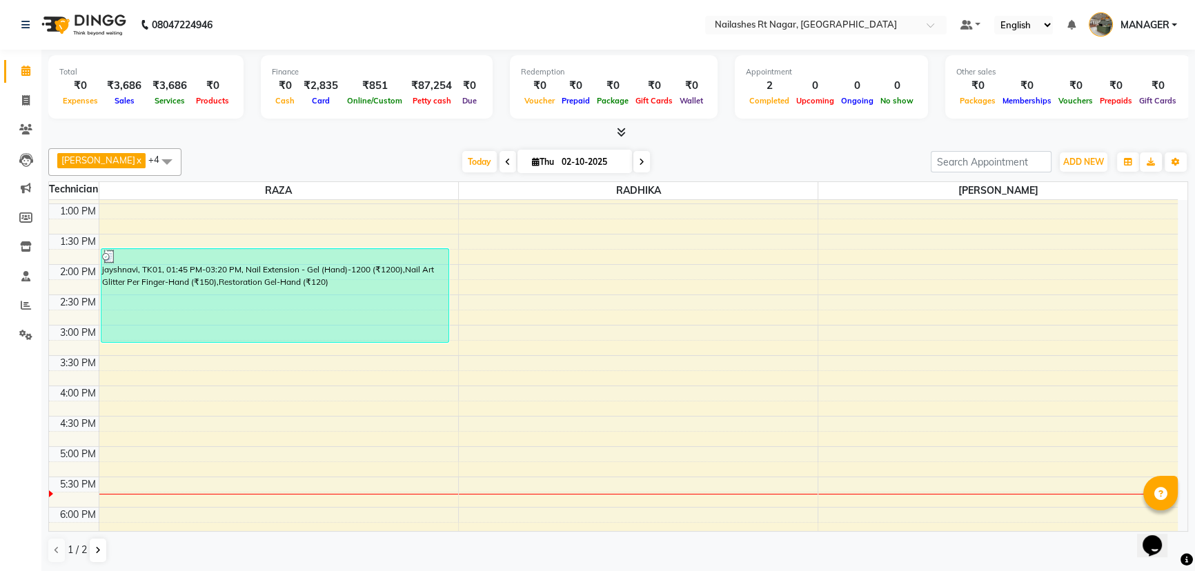
scroll to position [266, 0]
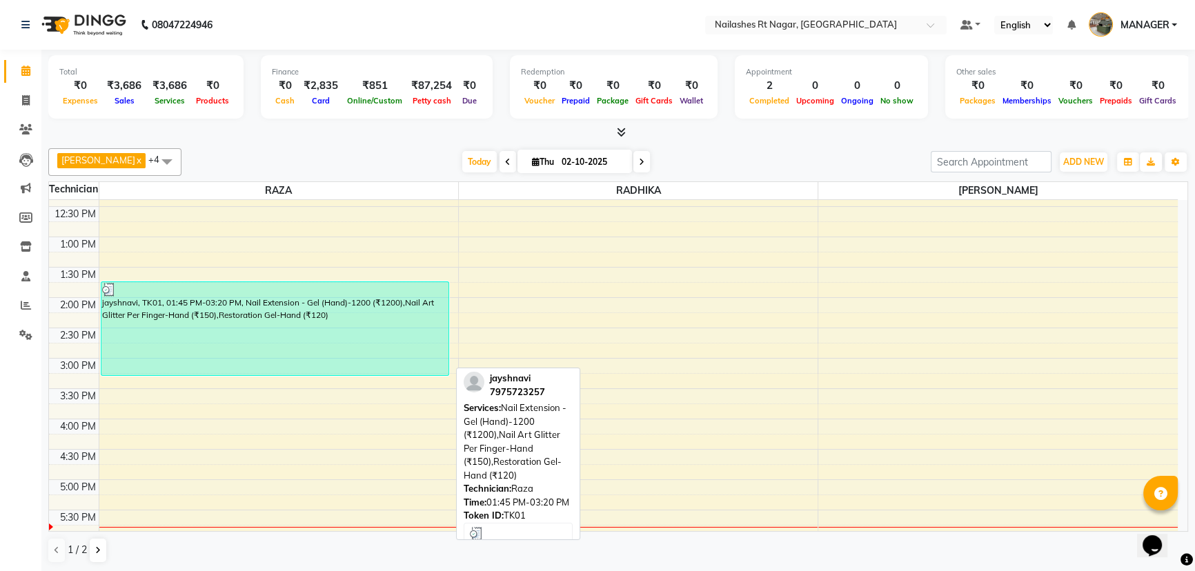
click at [286, 321] on div "jayshnavi, TK01, 01:45 PM-03:20 PM, Nail Extension - Gel (Hand)-1200 (₹1200),Na…" at bounding box center [274, 328] width 347 height 93
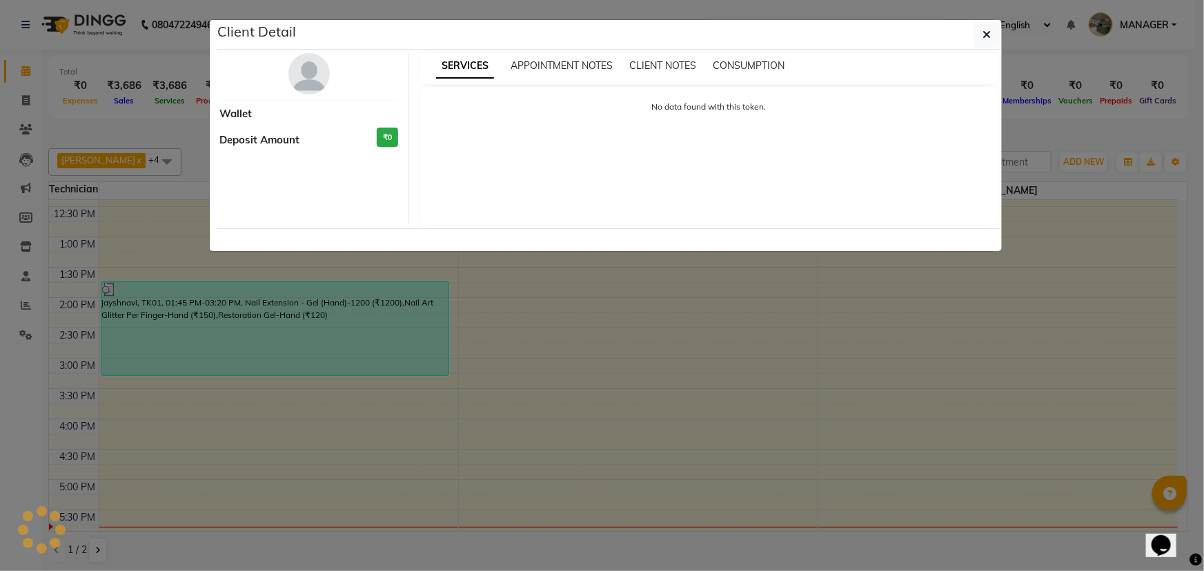
select select "3"
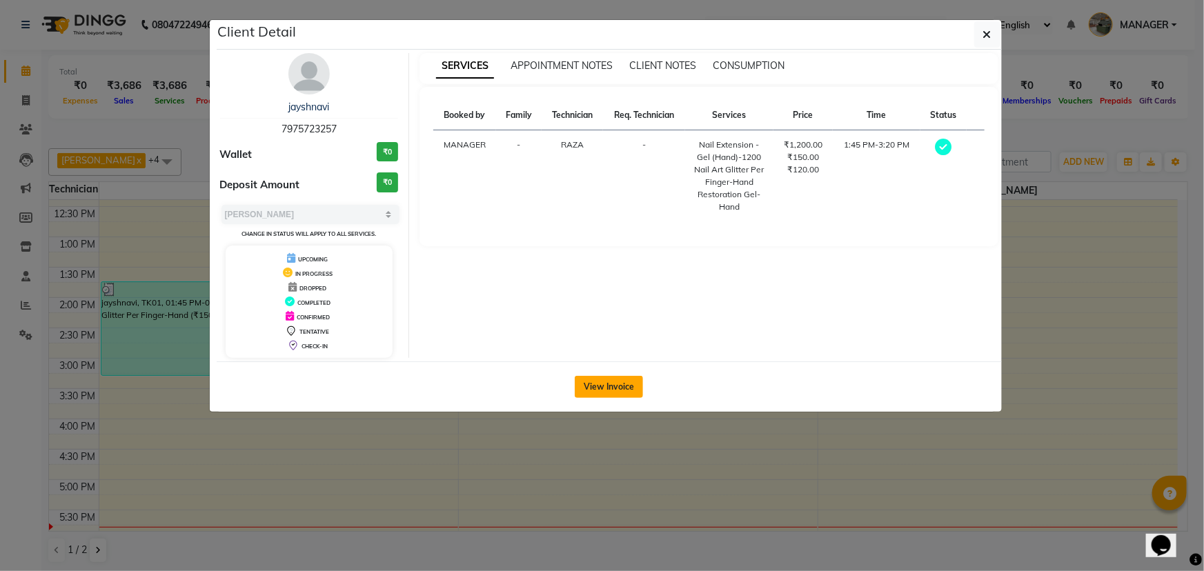
click at [616, 381] on button "View Invoice" at bounding box center [609, 387] width 68 height 22
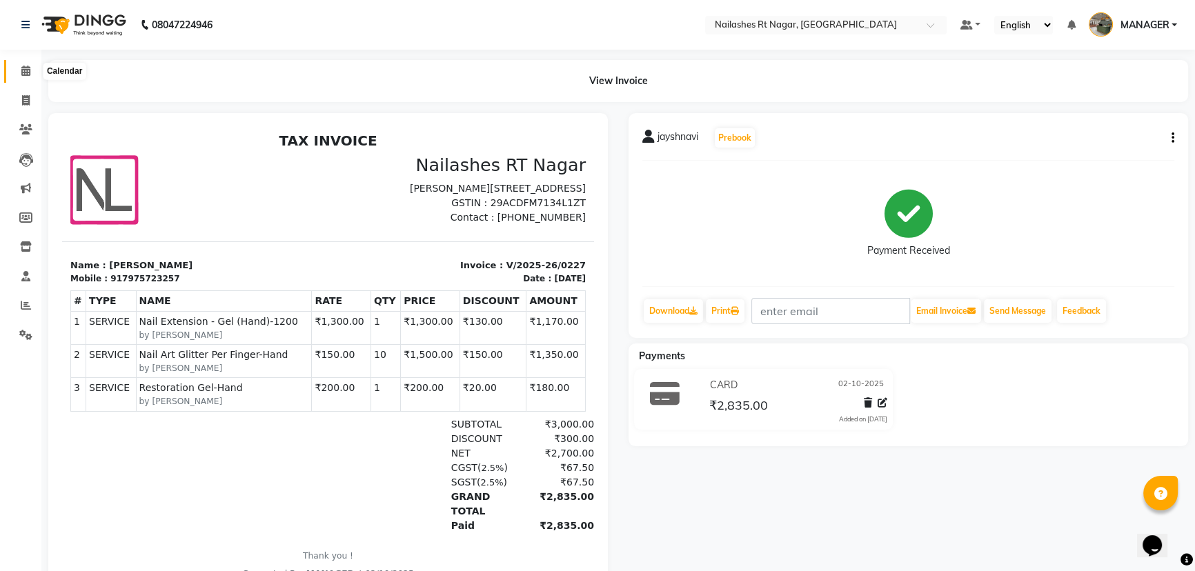
click at [31, 72] on span at bounding box center [26, 71] width 24 height 16
